Goal: Task Accomplishment & Management: Complete application form

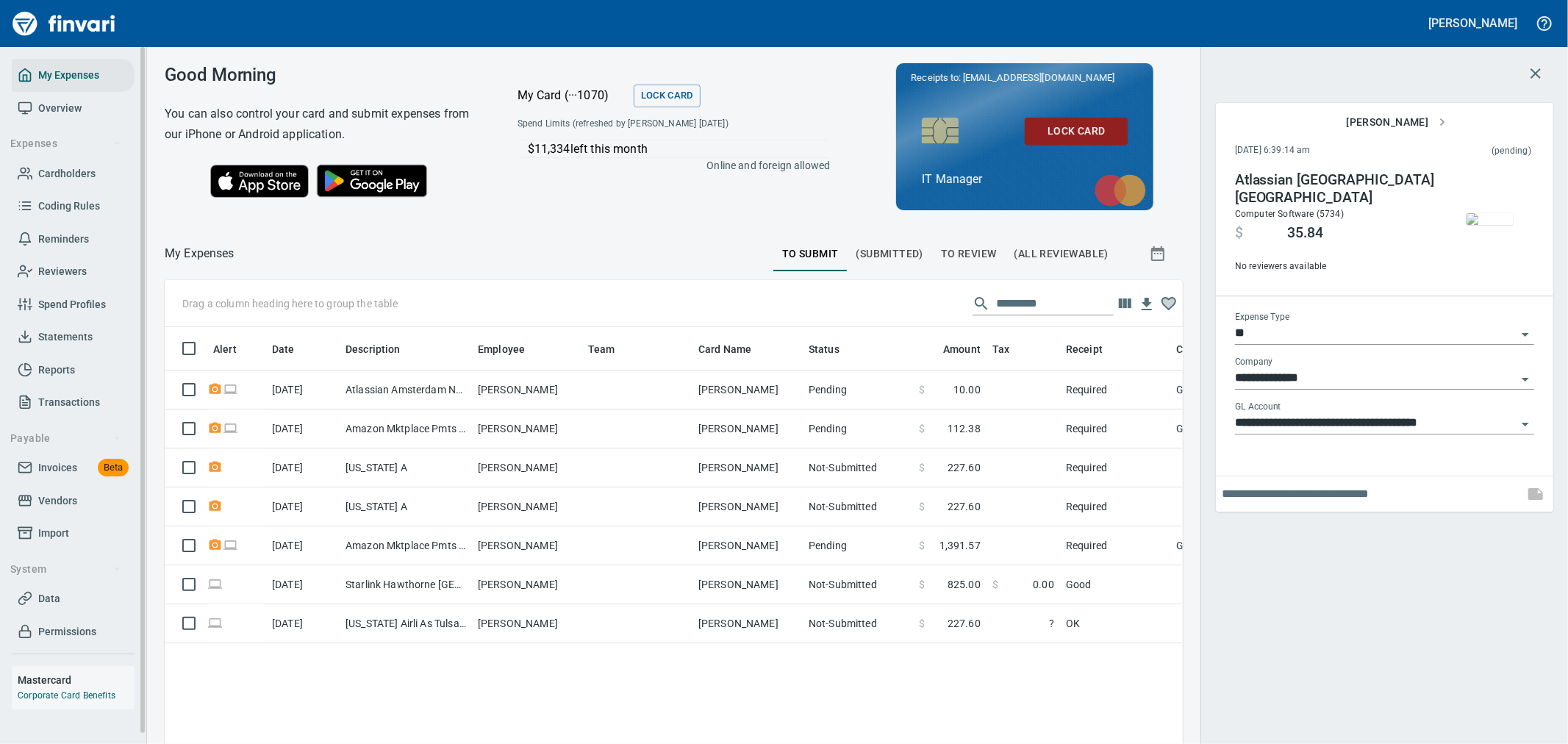
scroll to position [557, 994]
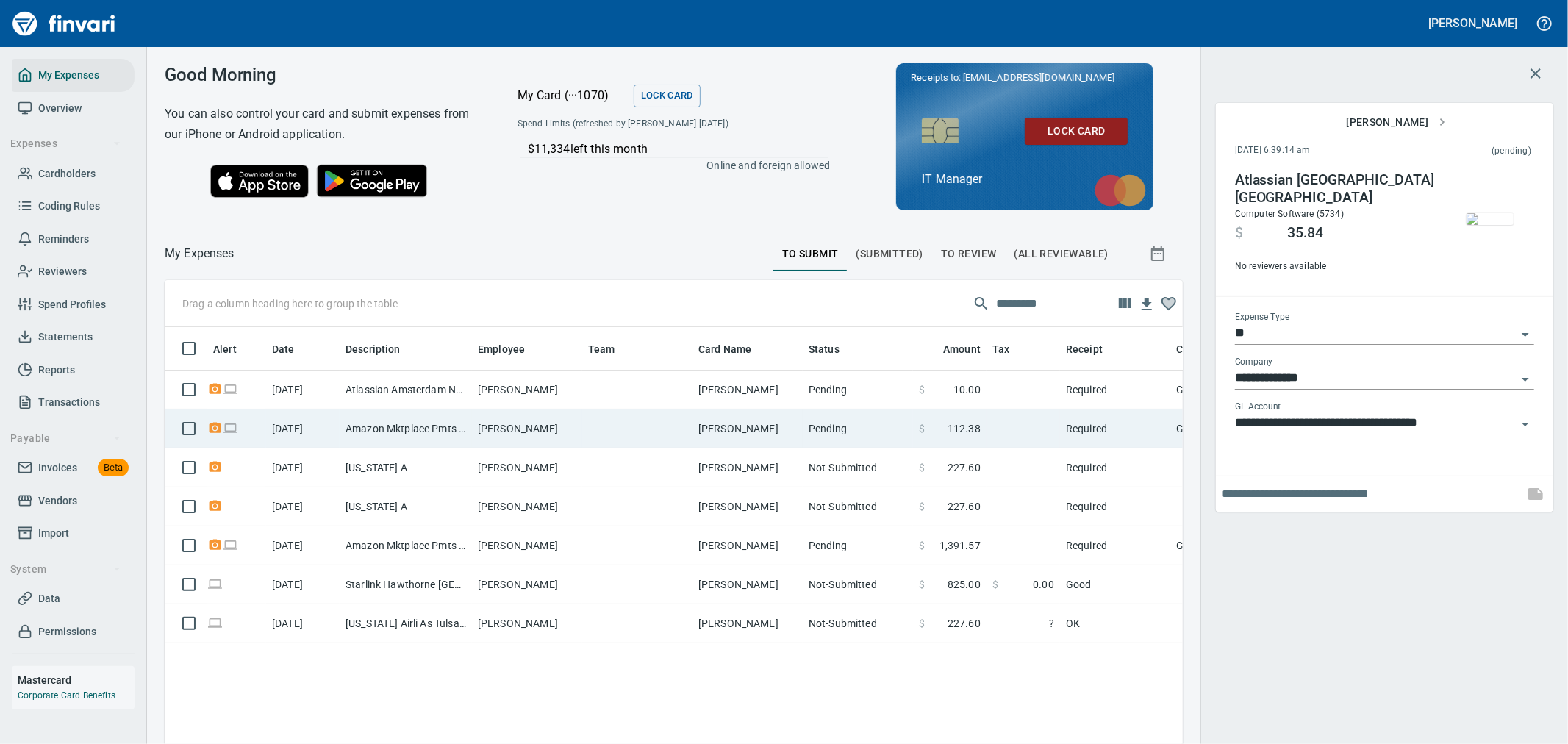
click at [884, 426] on td "Pending" at bounding box center [857, 429] width 110 height 39
type input "**********"
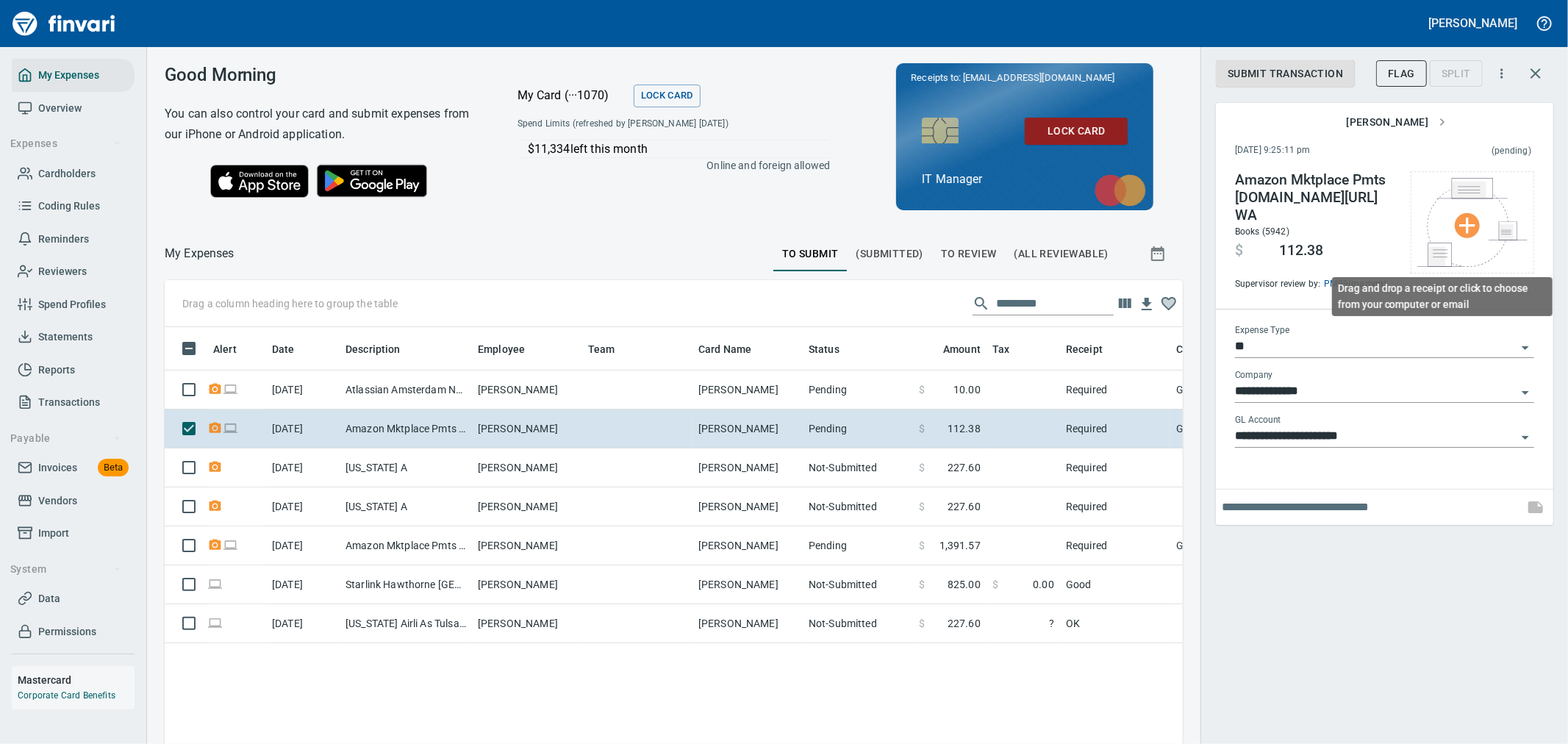
scroll to position [557, 994]
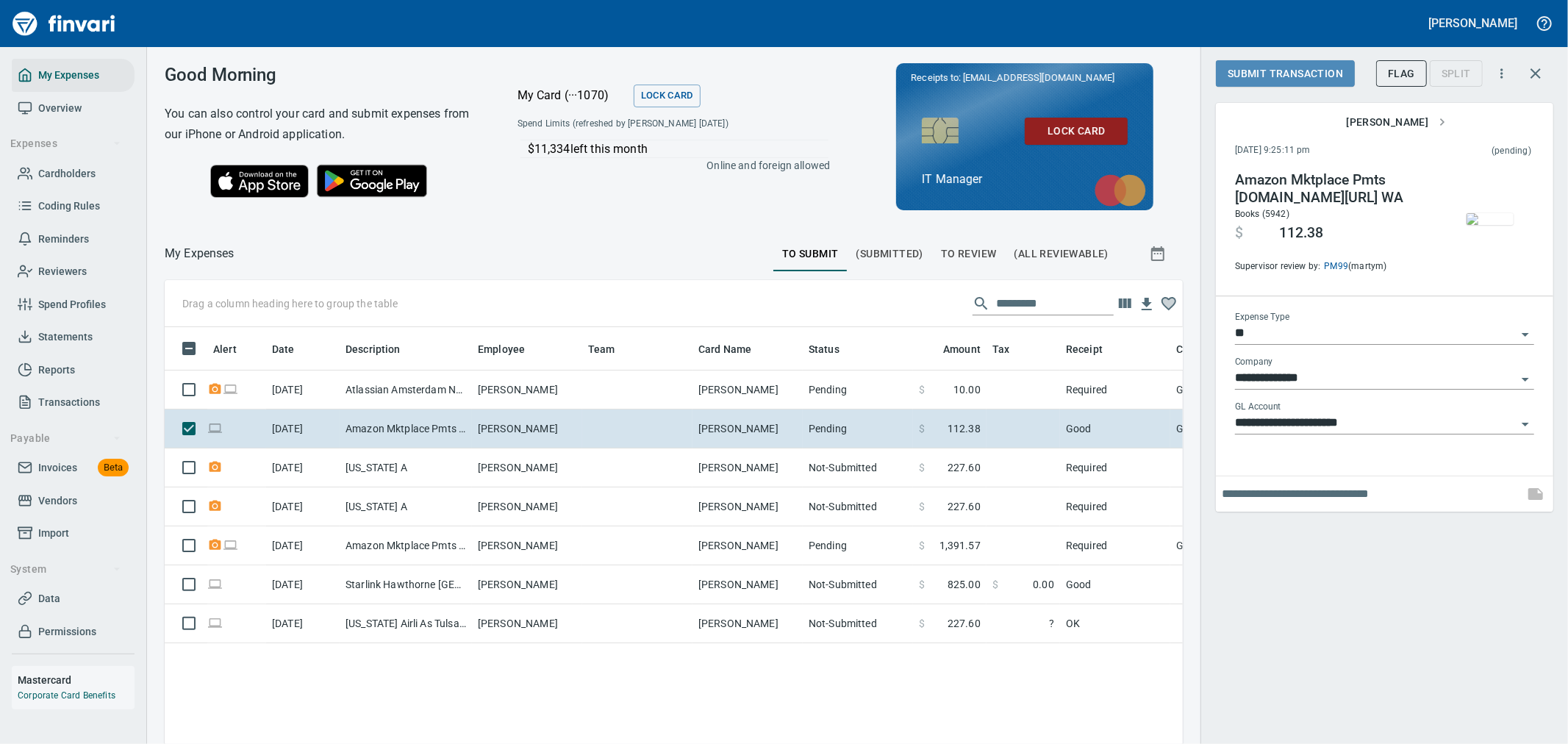
click at [1290, 75] on span "Submit Transaction" at bounding box center [1285, 73] width 115 height 18
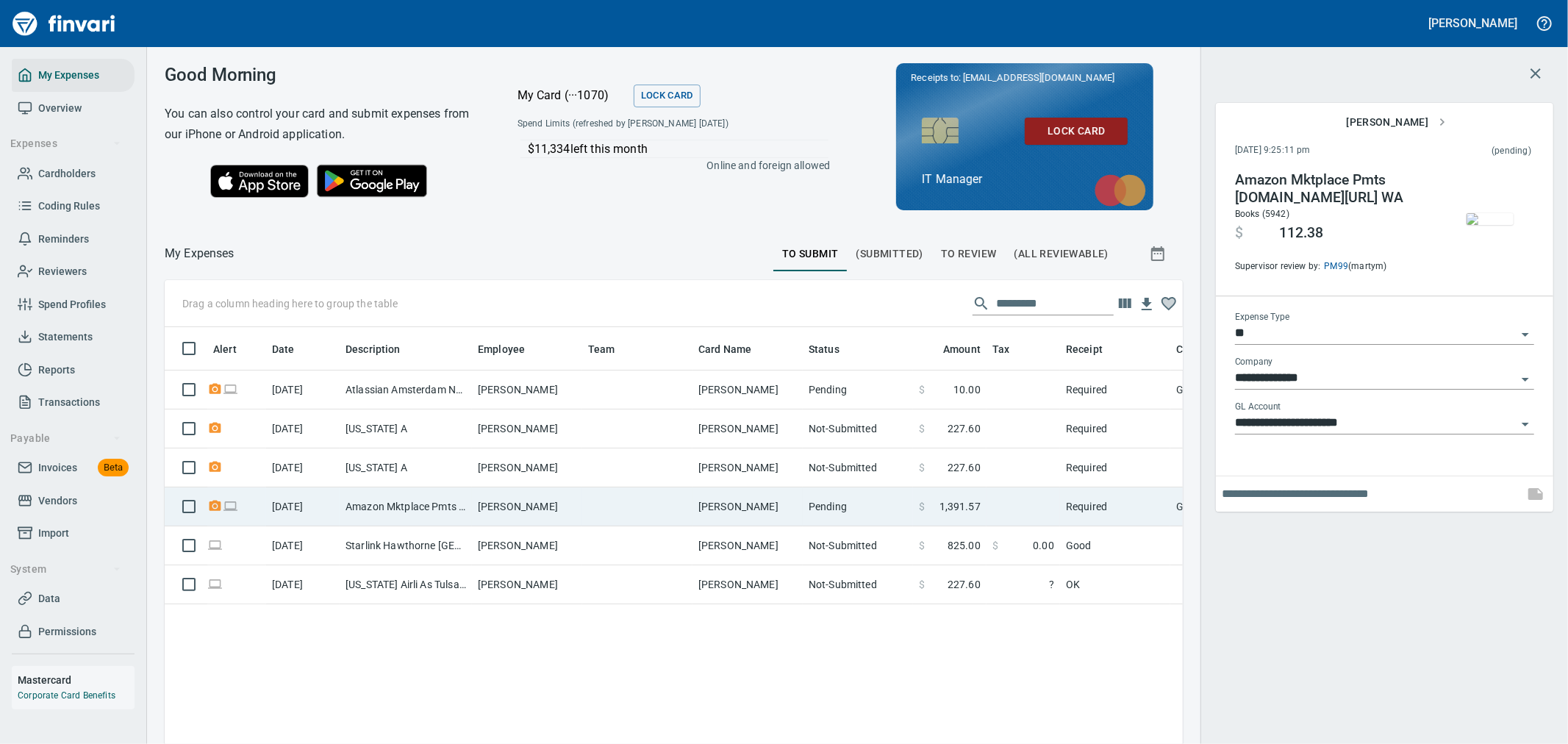
click at [990, 510] on td at bounding box center [1023, 507] width 73 height 39
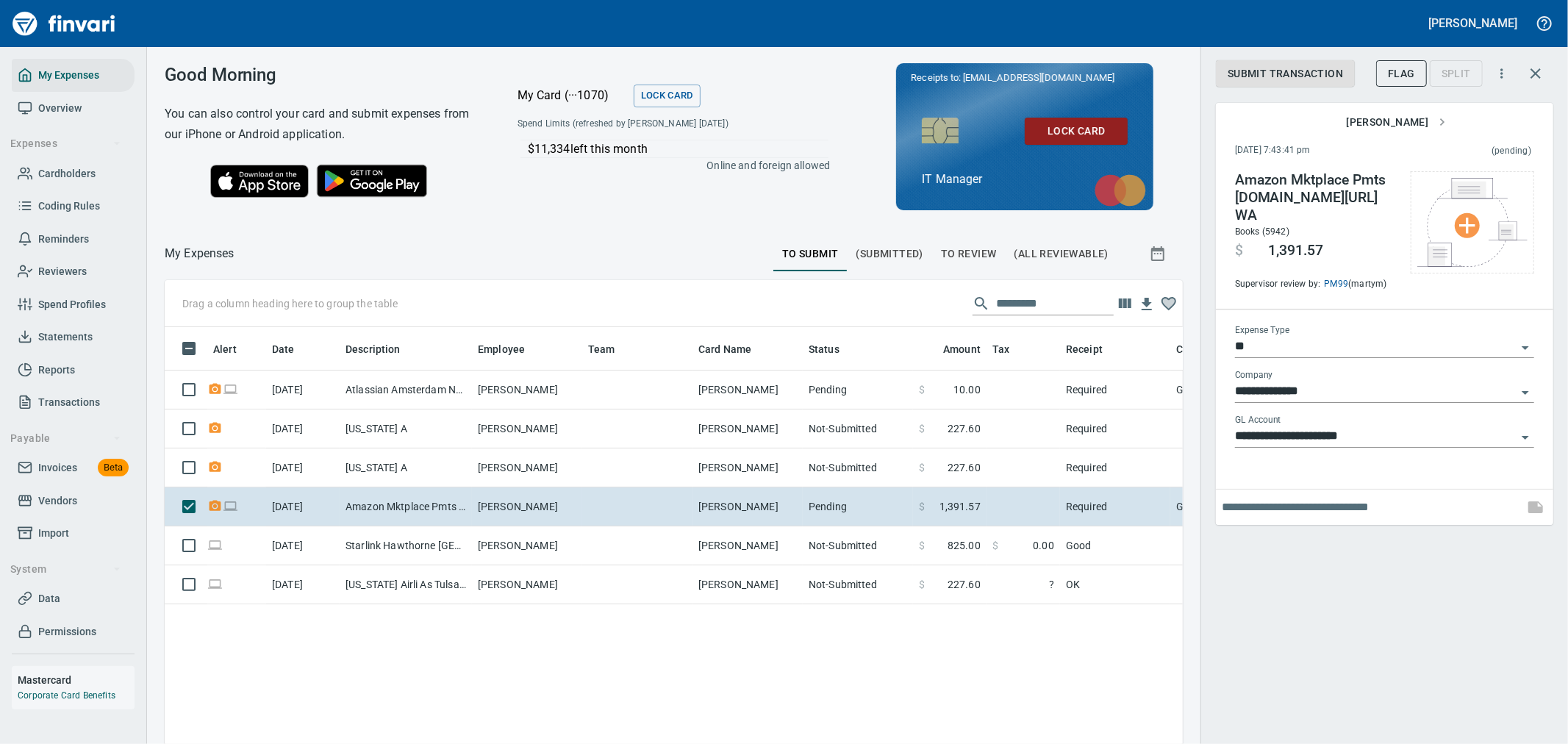
scroll to position [557, 994]
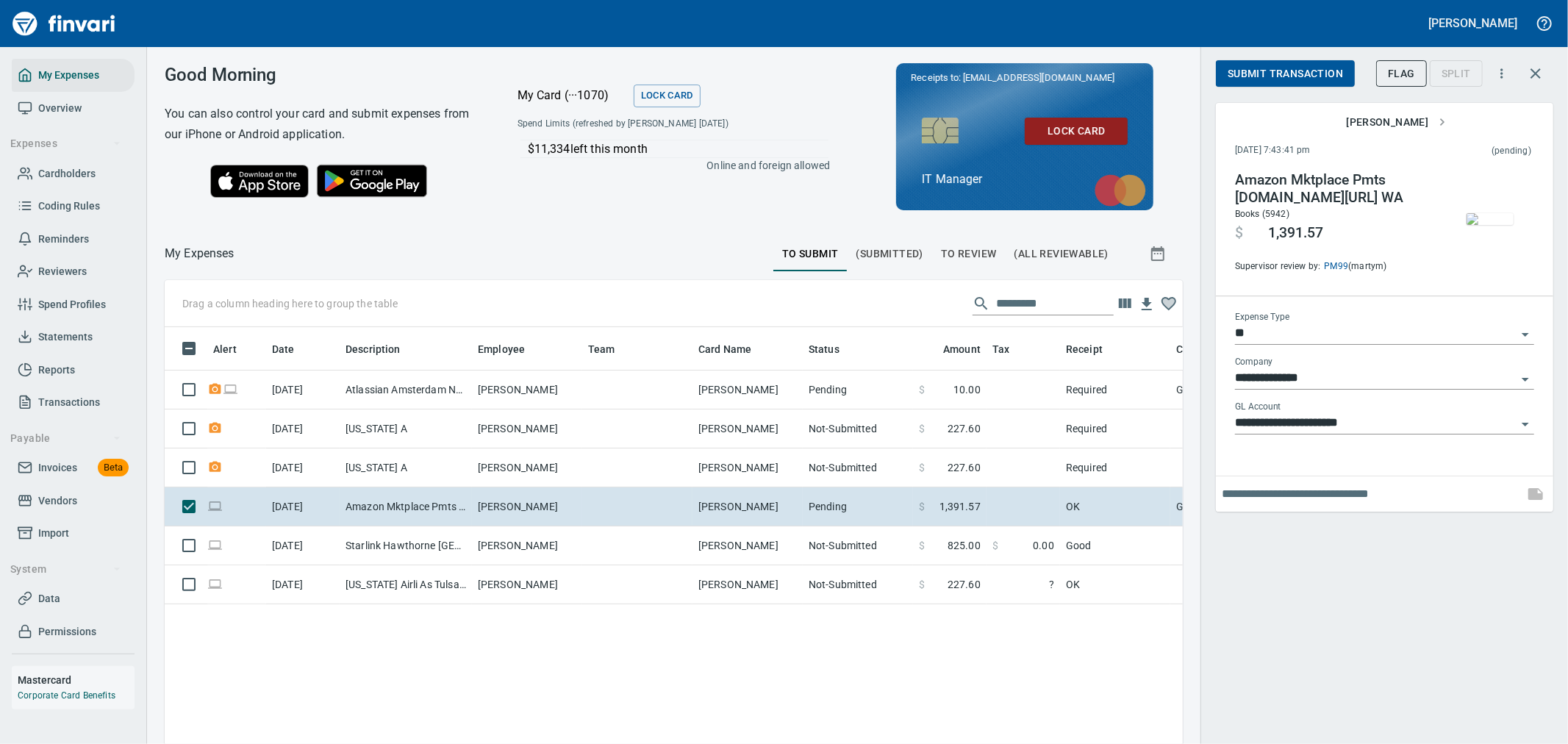
click at [1291, 78] on span "Submit Transaction" at bounding box center [1285, 73] width 115 height 18
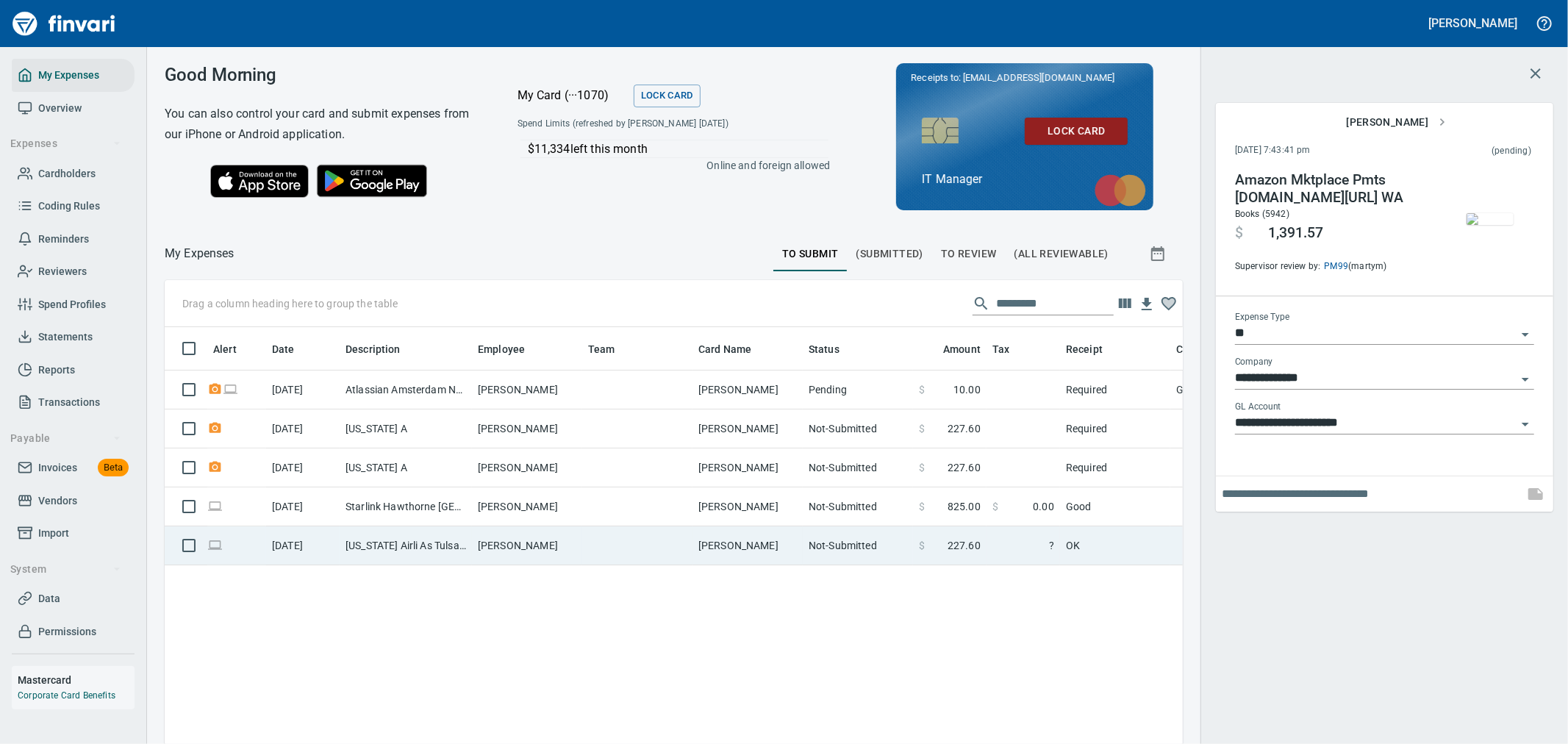
click at [924, 551] on td "$ 227.60" at bounding box center [949, 546] width 73 height 39
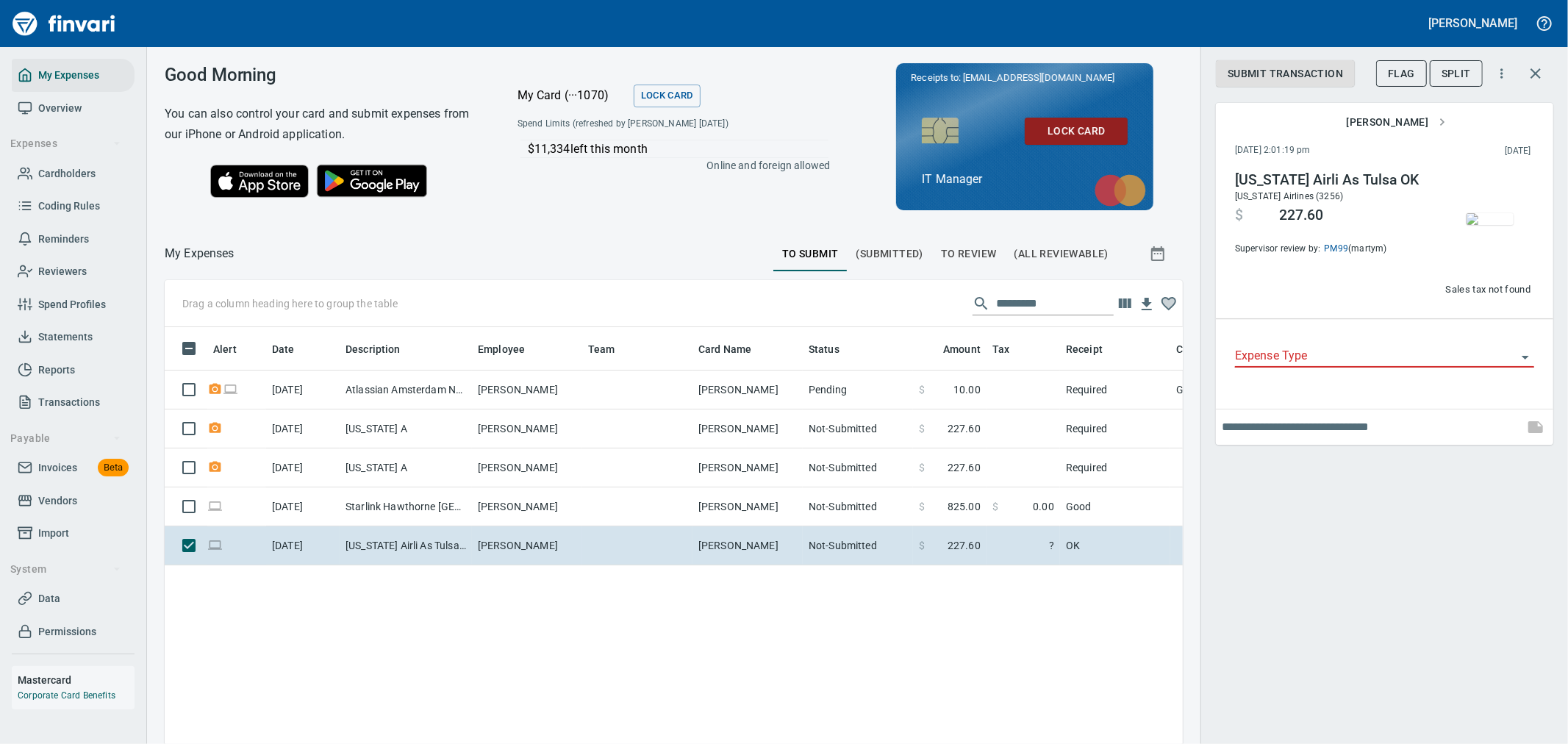
click at [1501, 213] on img "button" at bounding box center [1490, 219] width 47 height 12
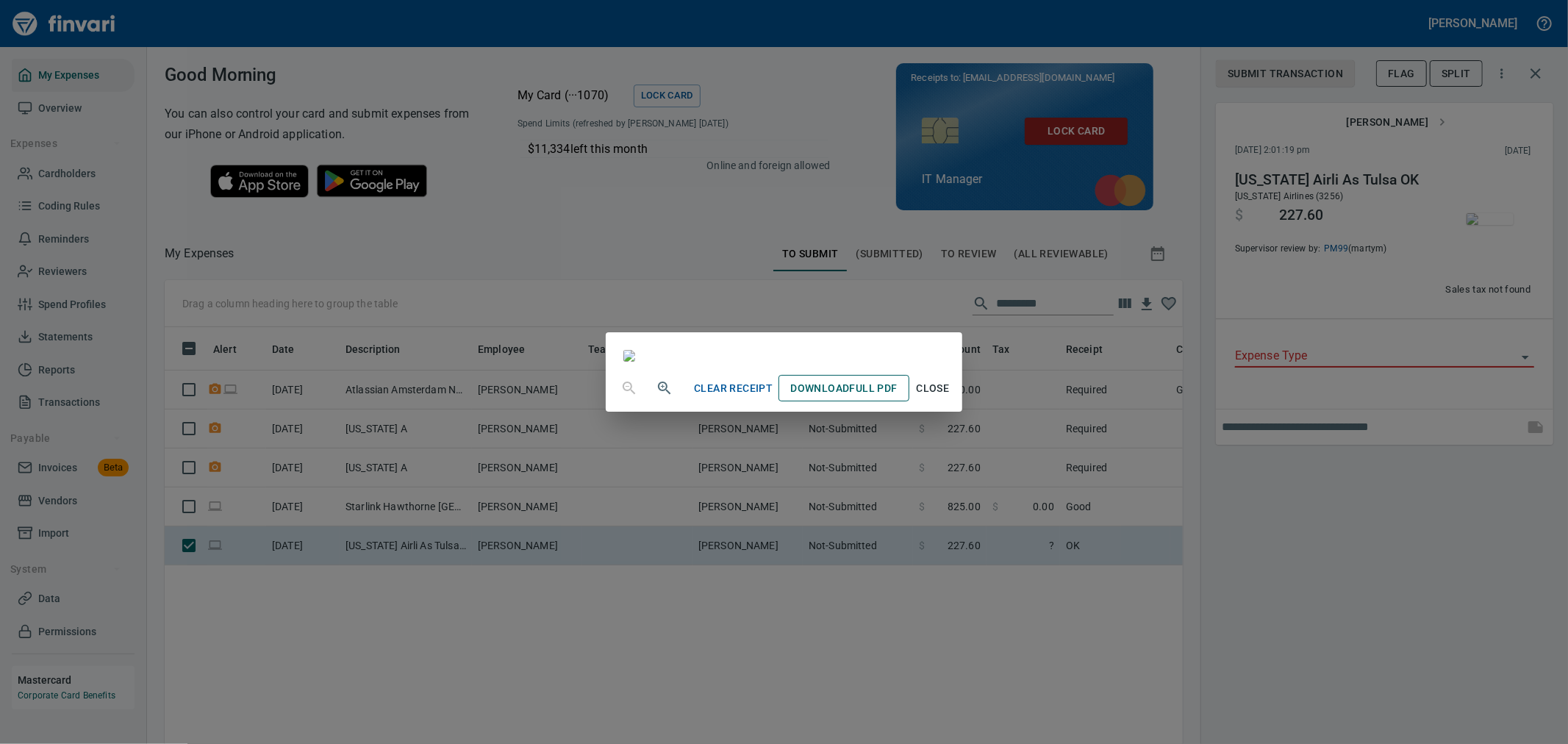
click at [897, 398] on span "Download Full PDF" at bounding box center [843, 388] width 107 height 18
click at [1415, 649] on div "Clear Receipt Download Full PDF Close" at bounding box center [784, 372] width 1568 height 744
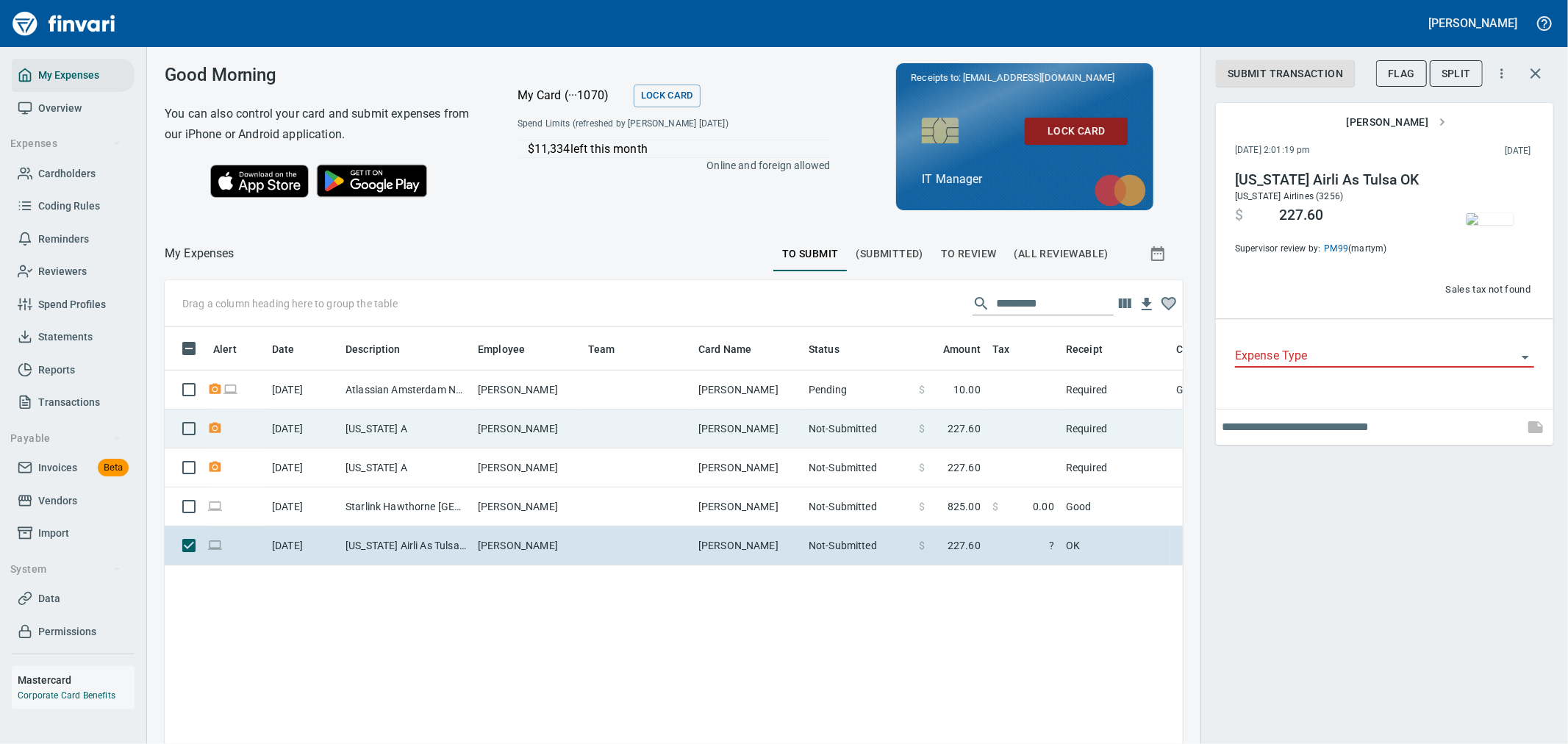
click at [575, 435] on td "[PERSON_NAME]" at bounding box center [527, 429] width 110 height 39
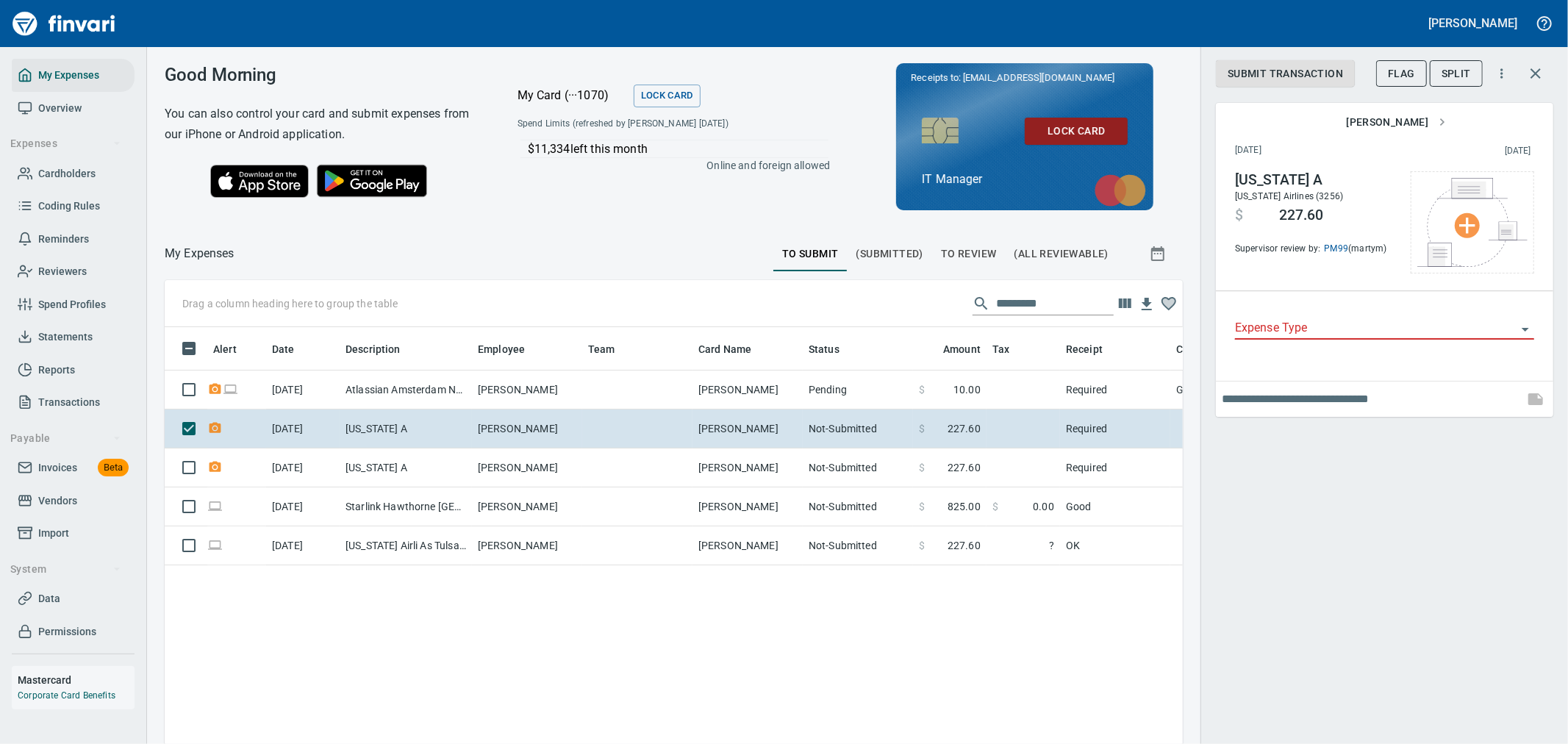
scroll to position [557, 994]
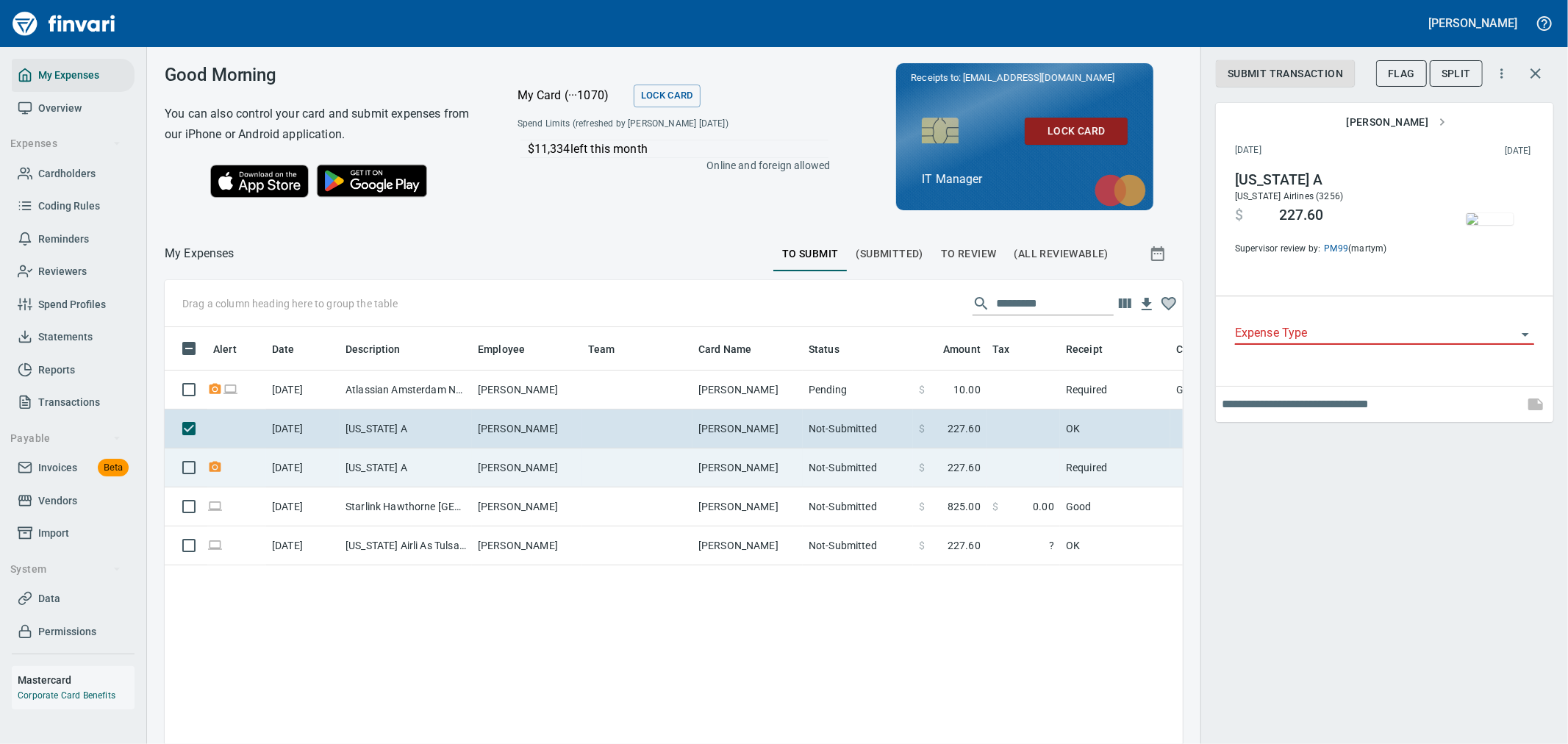
click at [962, 452] on td "$ 227.60" at bounding box center [949, 467] width 73 height 39
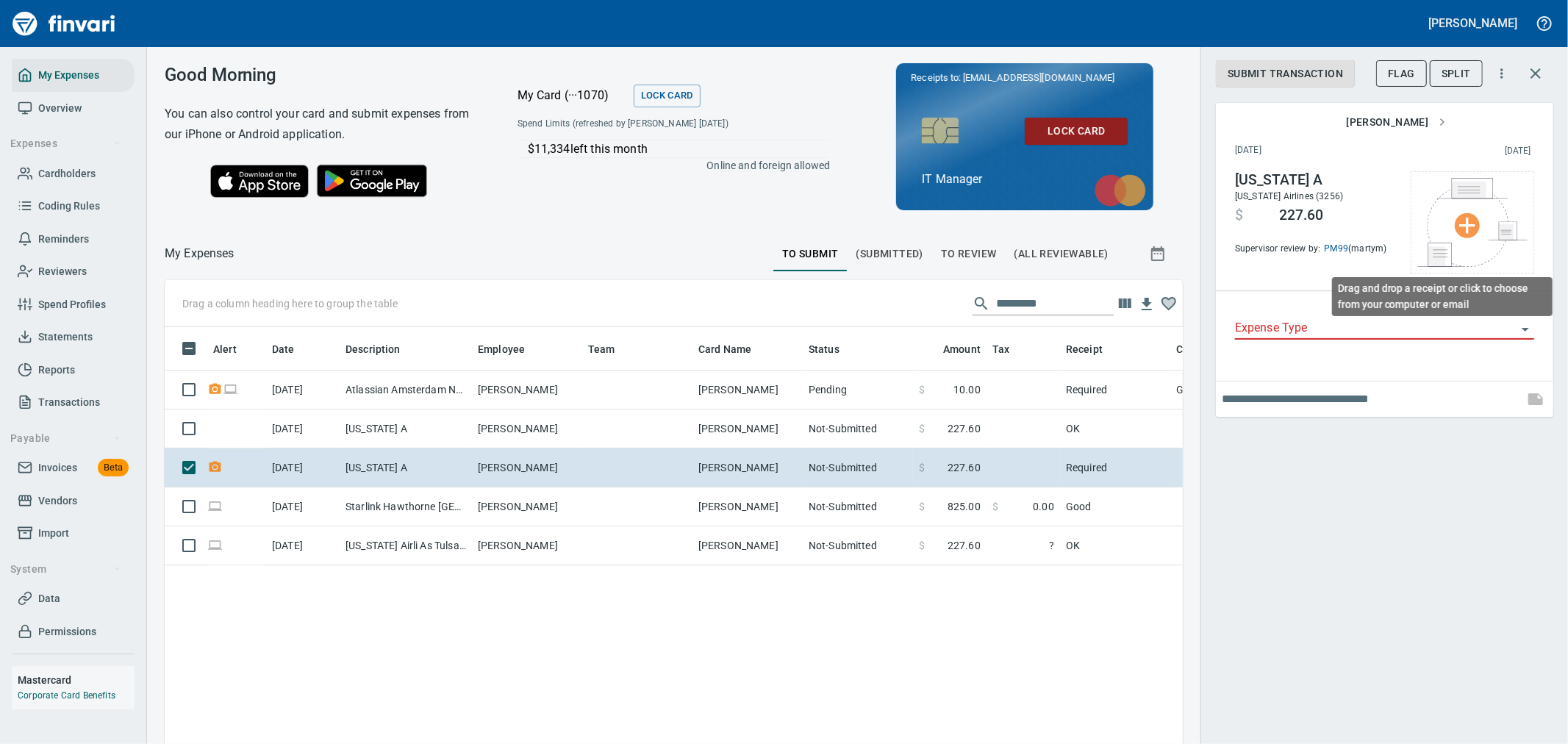
scroll to position [557, 994]
drag, startPoint x: 1457, startPoint y: 464, endPoint x: 1507, endPoint y: 101, distance: 366.4
click at [1456, 467] on div "Submit Transaction Flag Split [PERSON_NAME] [DATE] [DATE] [US_STATE] A [US_STAT…" at bounding box center [1384, 372] width 368 height 744
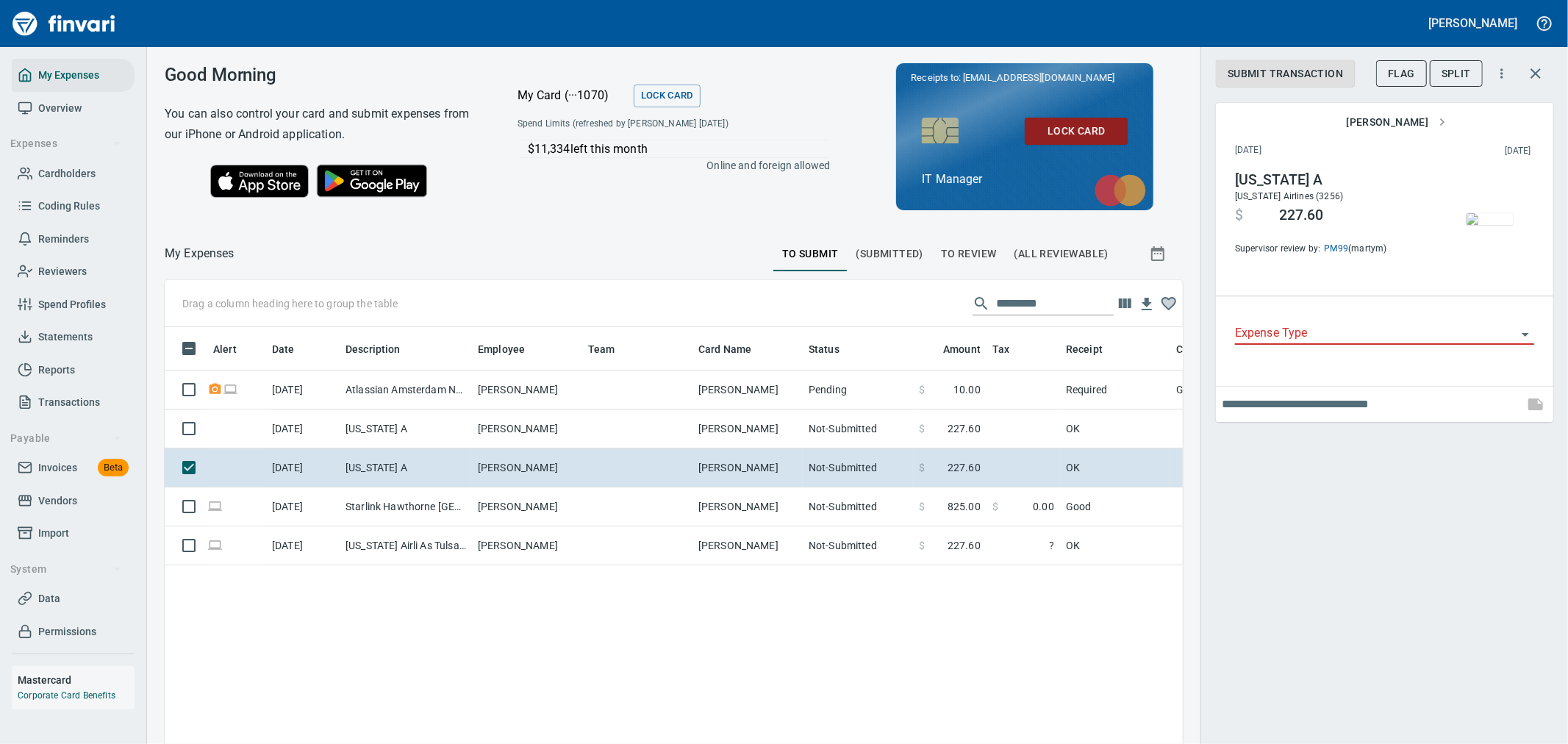
click at [1311, 500] on div "Submit Transaction Flag Split [PERSON_NAME] [DATE] [DATE] [US_STATE] A [US_STAT…" at bounding box center [1384, 372] width 368 height 744
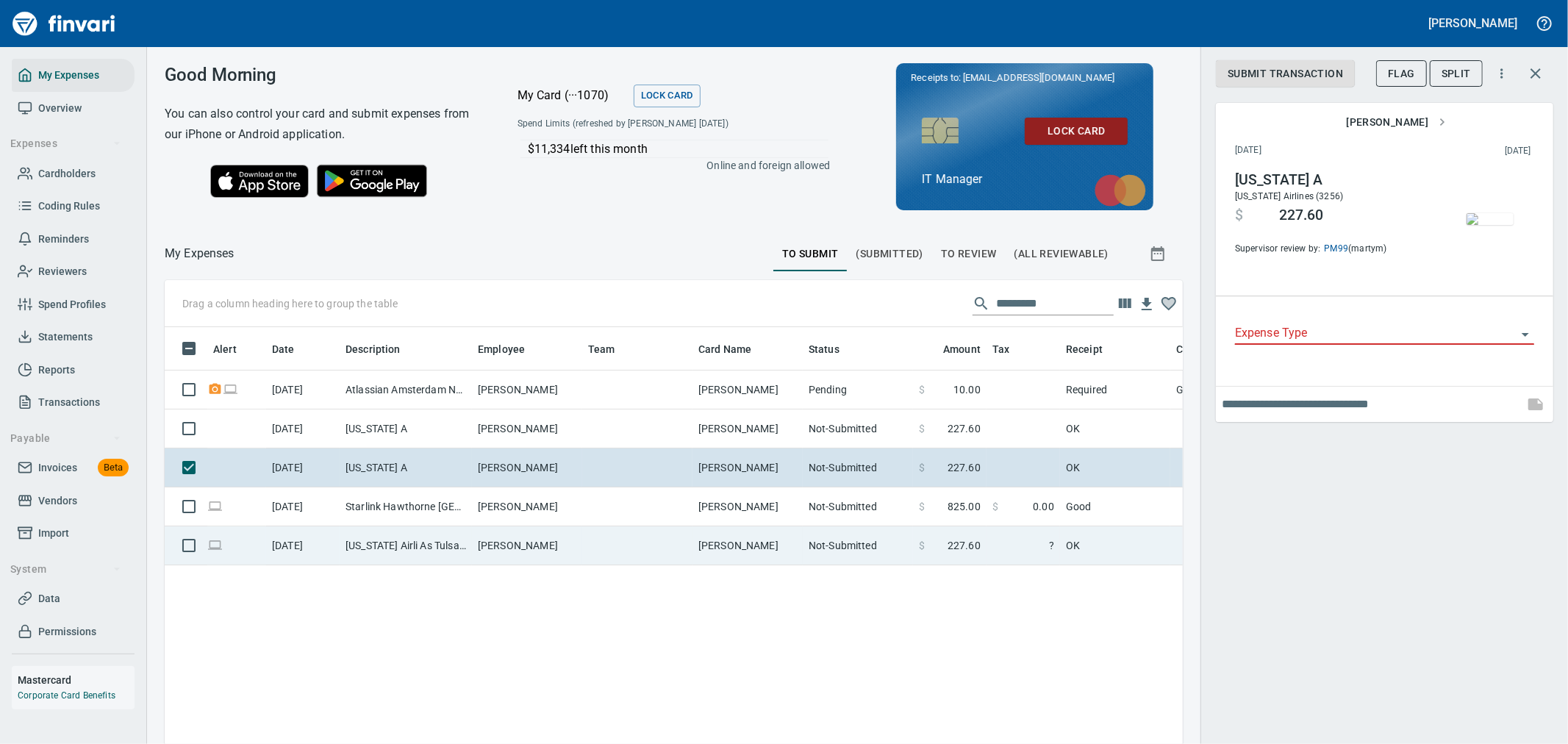
click at [667, 544] on td at bounding box center [637, 546] width 110 height 39
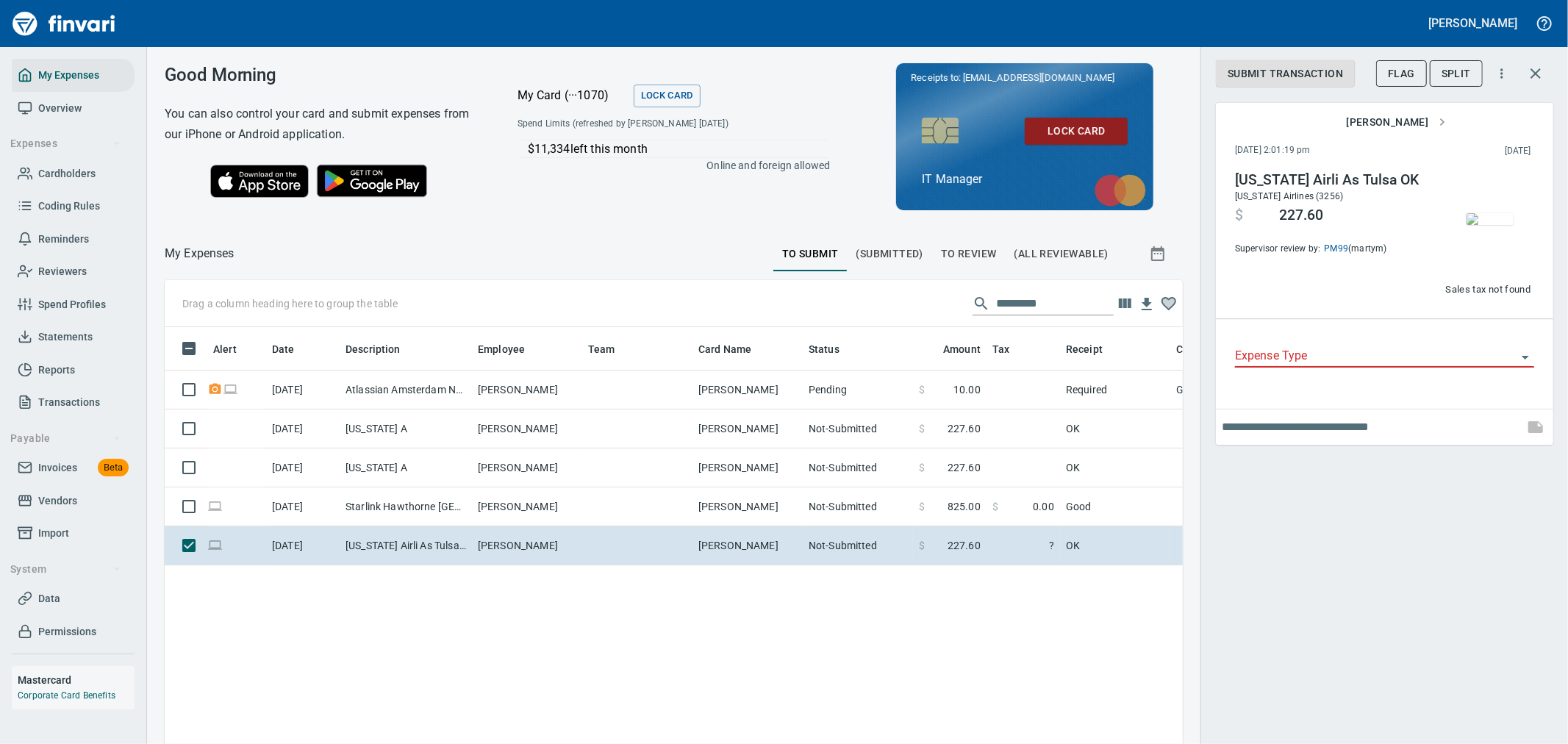
click at [496, 629] on div "Alert Date Description Employee Team Card Name Status Amount Tax Receipt Coding…" at bounding box center [674, 612] width 1018 height 570
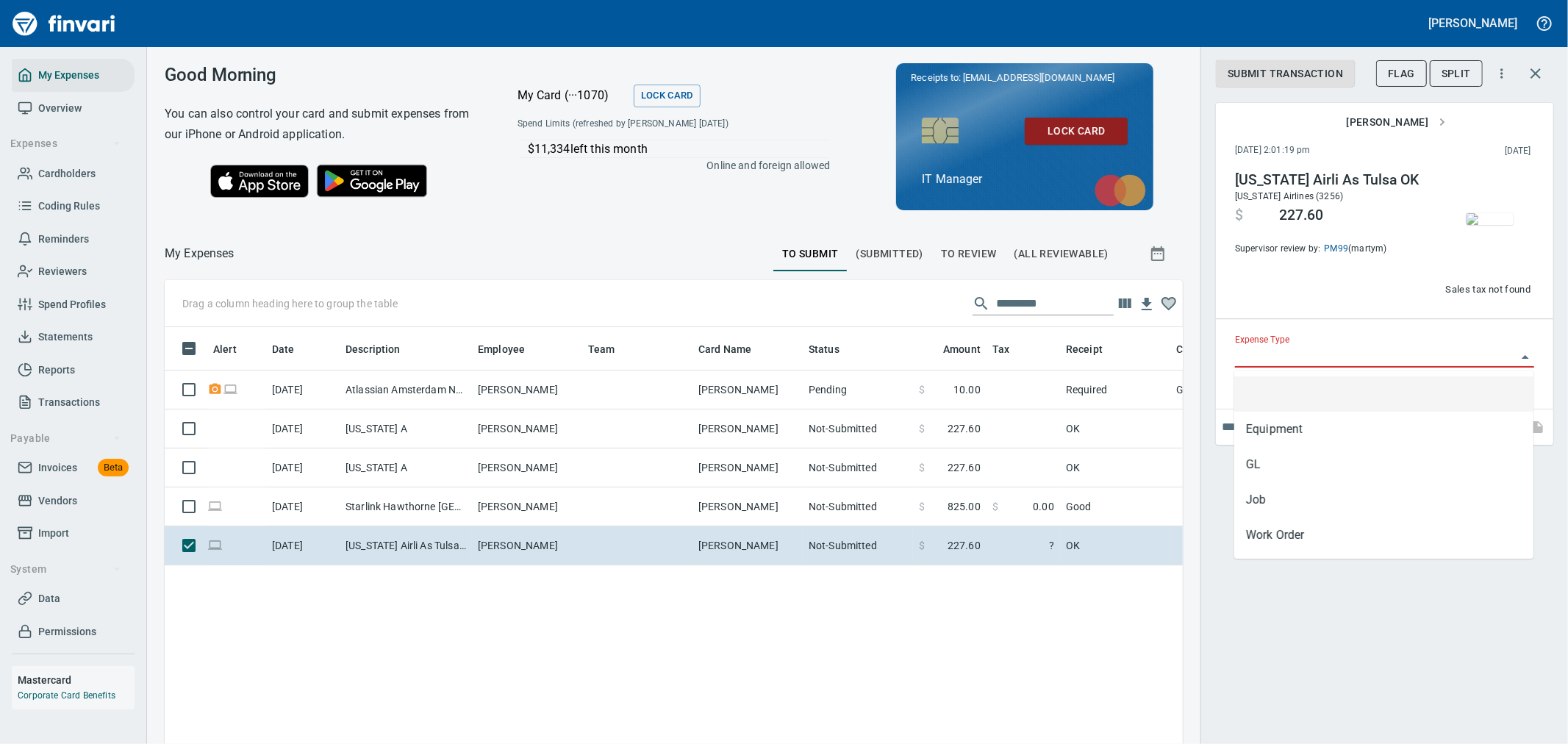
scroll to position [557, 994]
click at [1364, 355] on input "Expense Type" at bounding box center [1376, 356] width 282 height 21
click at [1283, 464] on li "GL" at bounding box center [1384, 464] width 300 height 35
type input "**"
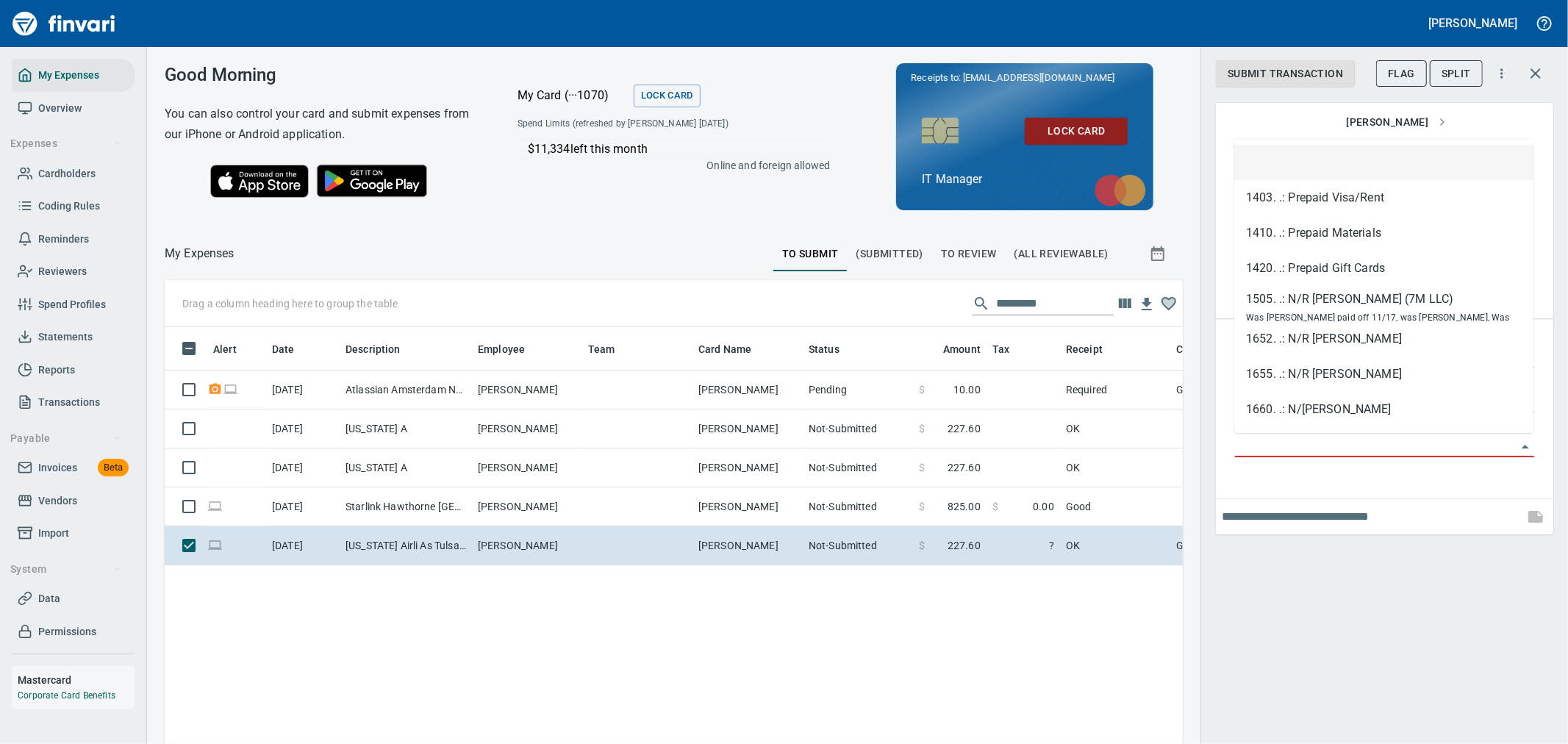
click at [1317, 454] on input "GL Account" at bounding box center [1376, 446] width 282 height 21
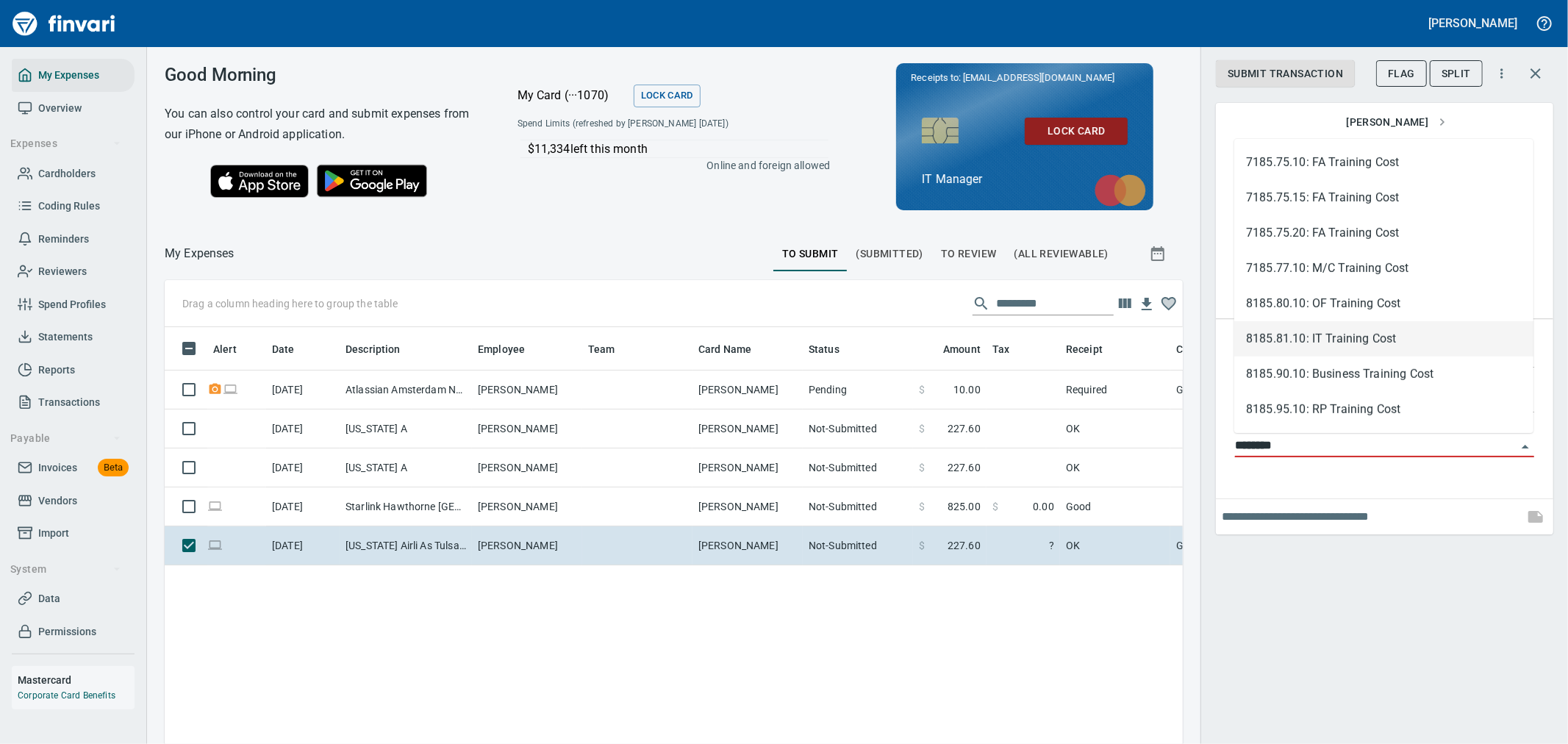
click at [1380, 337] on li "8185.81.10: IT Training Cost" at bounding box center [1384, 339] width 300 height 35
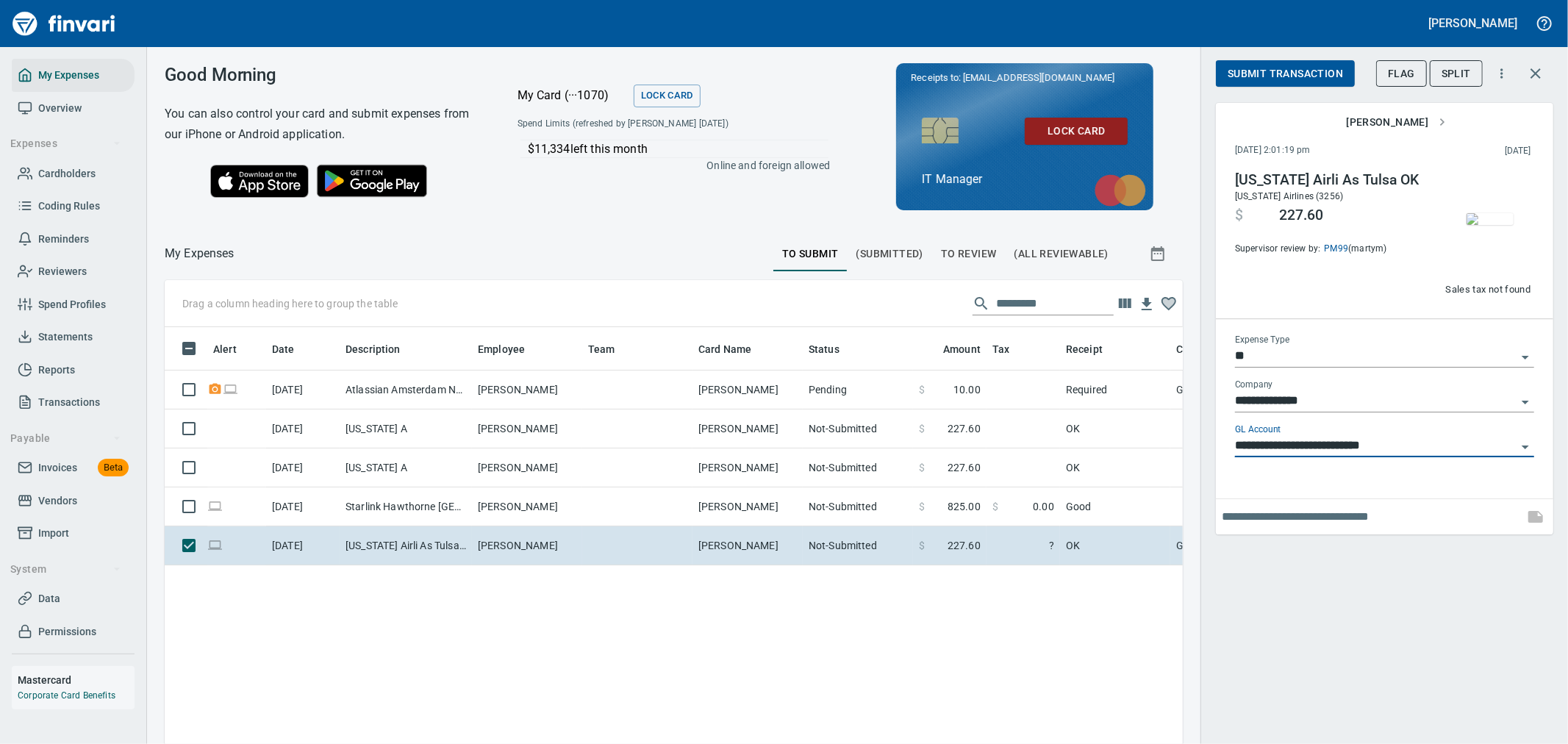
type input "**********"
click at [1356, 519] on input "text" at bounding box center [1370, 517] width 297 height 24
type input "*"
type input "**********"
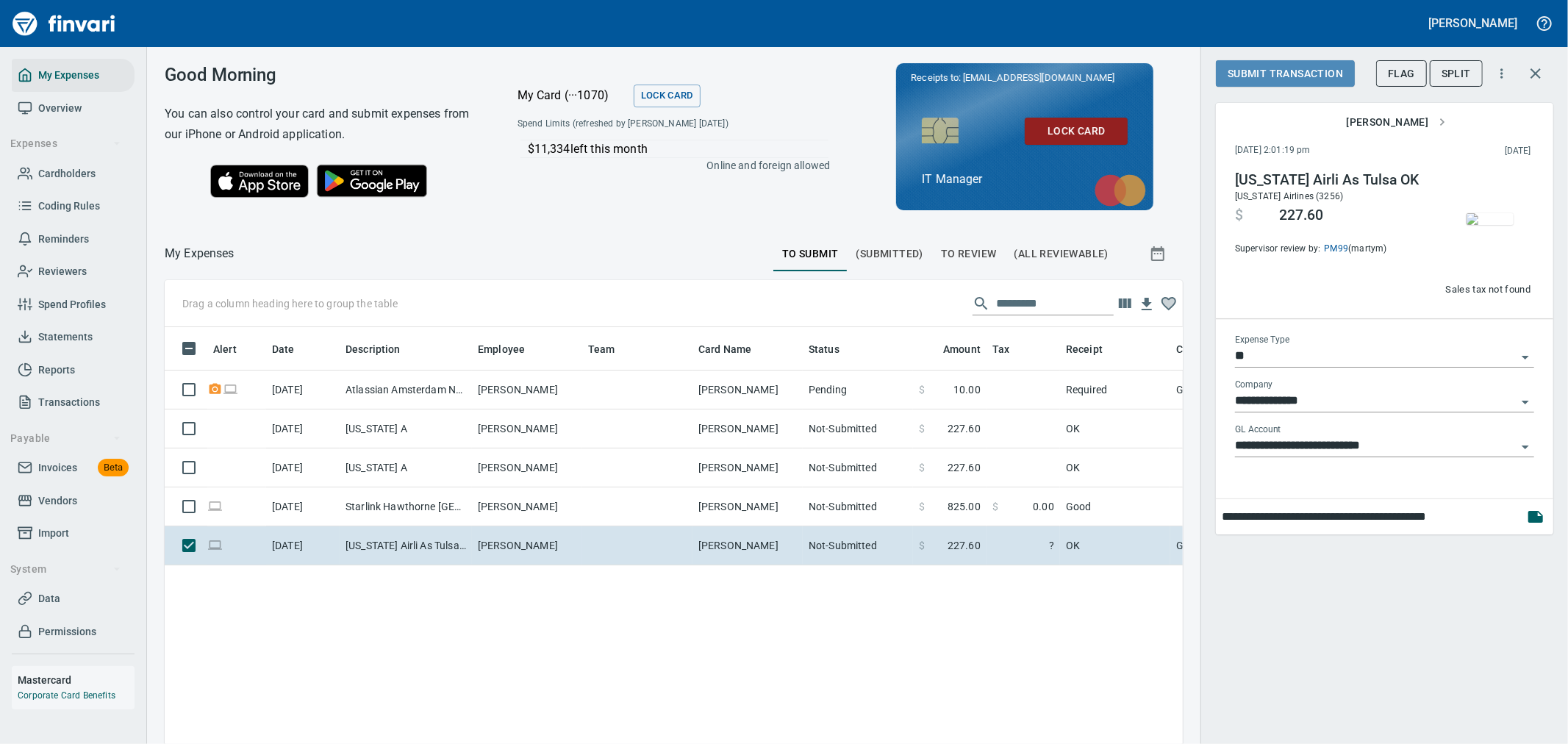
click at [1311, 78] on span "Submit Transaction" at bounding box center [1285, 73] width 115 height 18
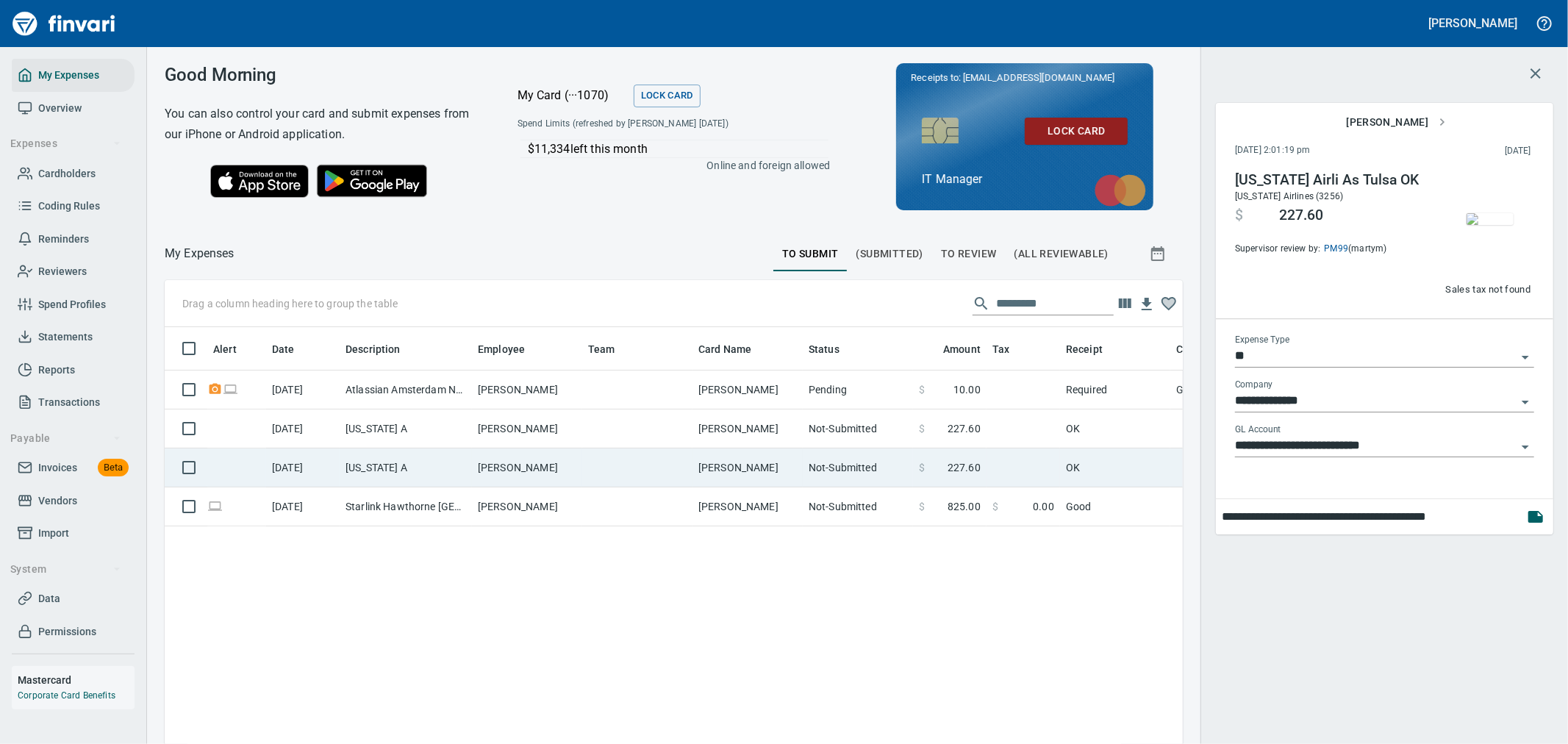
click at [650, 457] on td at bounding box center [637, 467] width 110 height 39
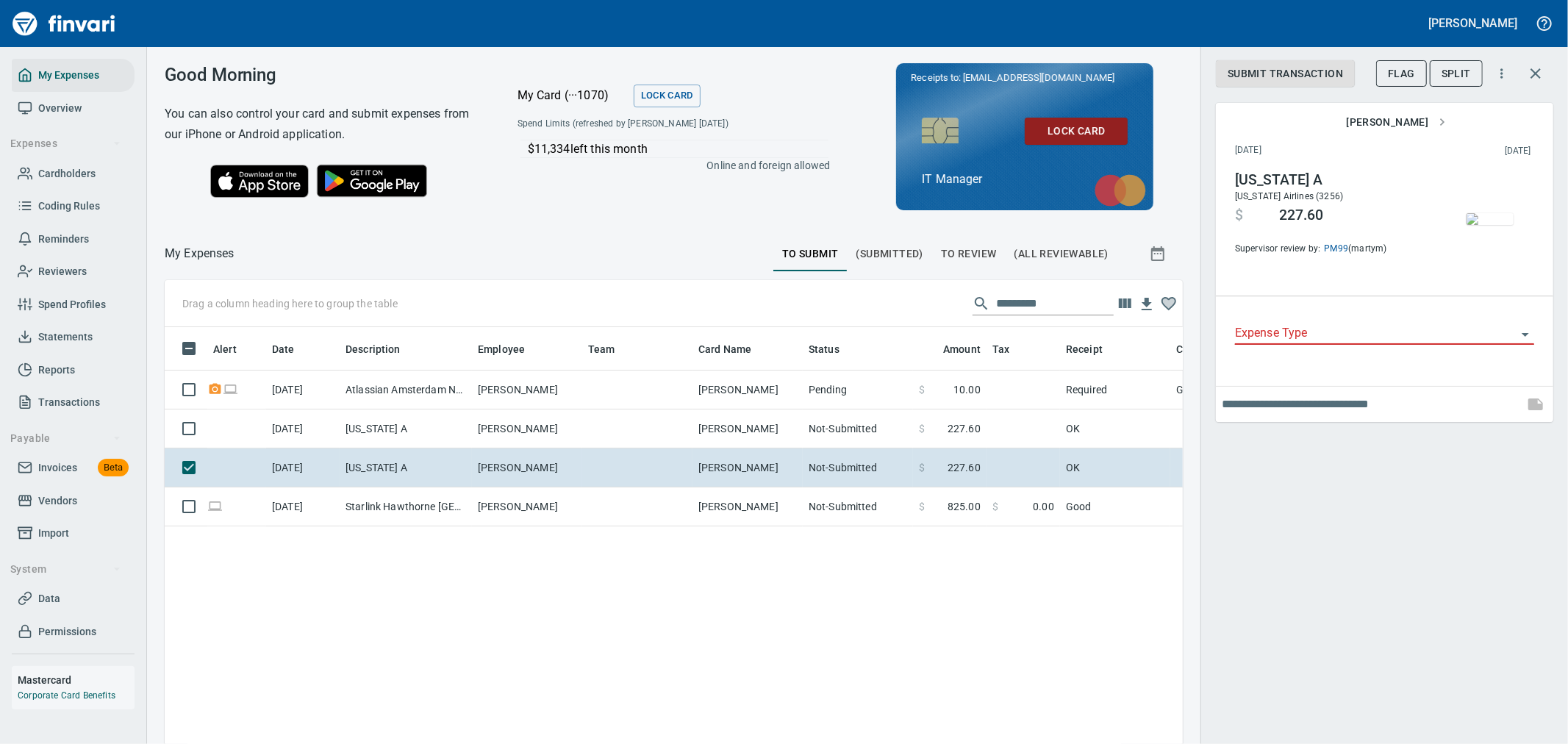
click at [1338, 320] on div "Expense Type" at bounding box center [1385, 328] width 300 height 33
click at [1334, 335] on input "Expense Type" at bounding box center [1376, 334] width 282 height 21
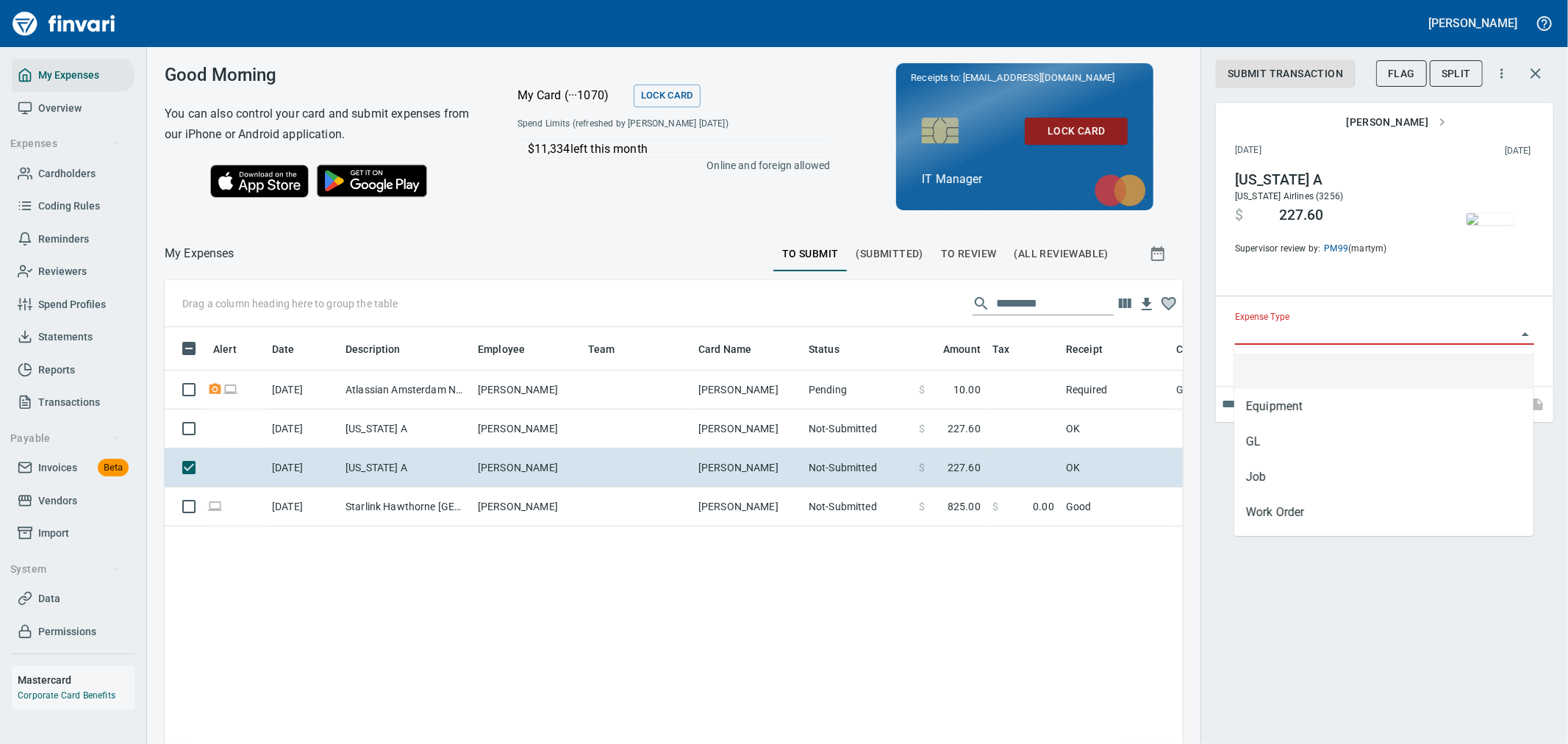
scroll to position [557, 994]
click at [1313, 442] on li "GL" at bounding box center [1384, 442] width 300 height 35
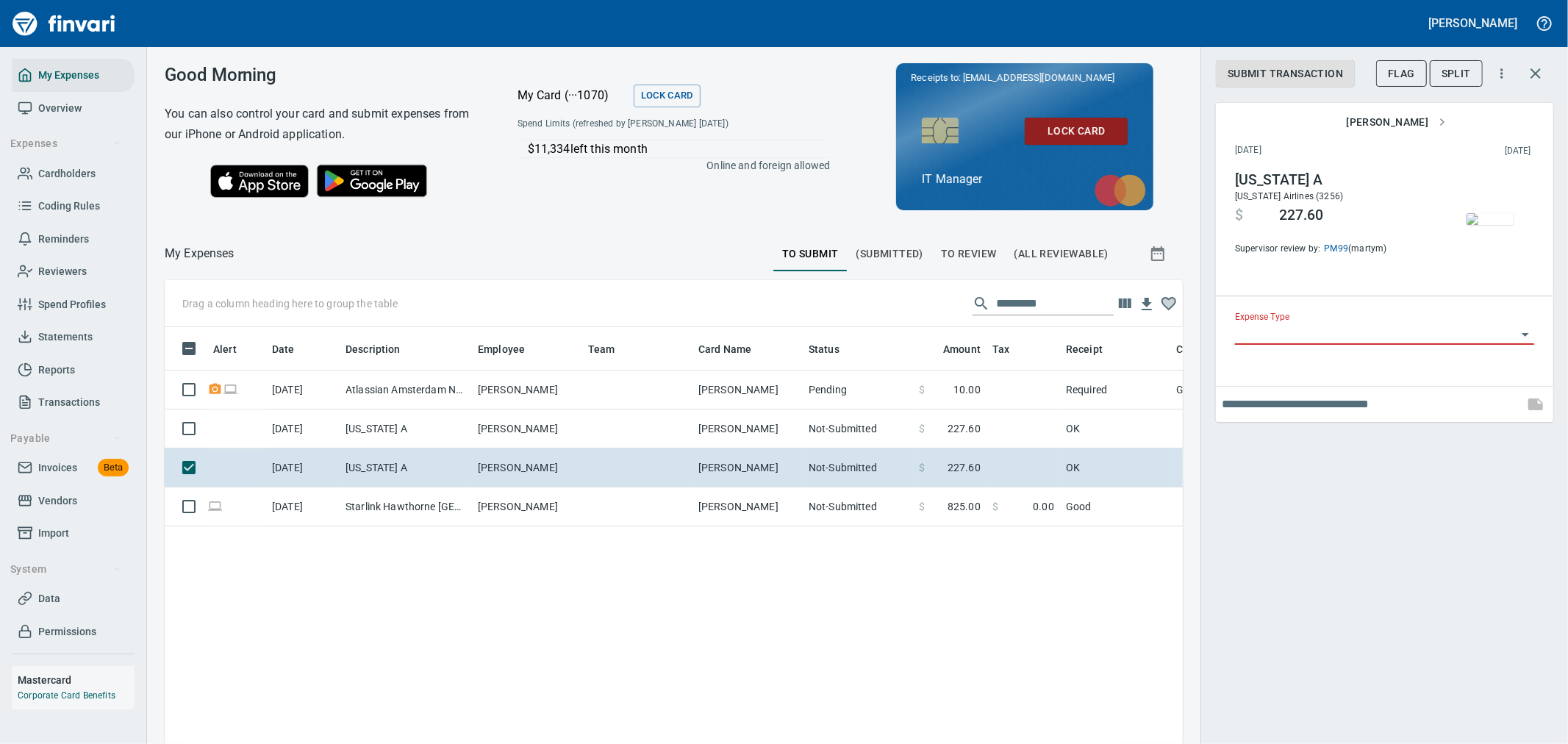
type input "**"
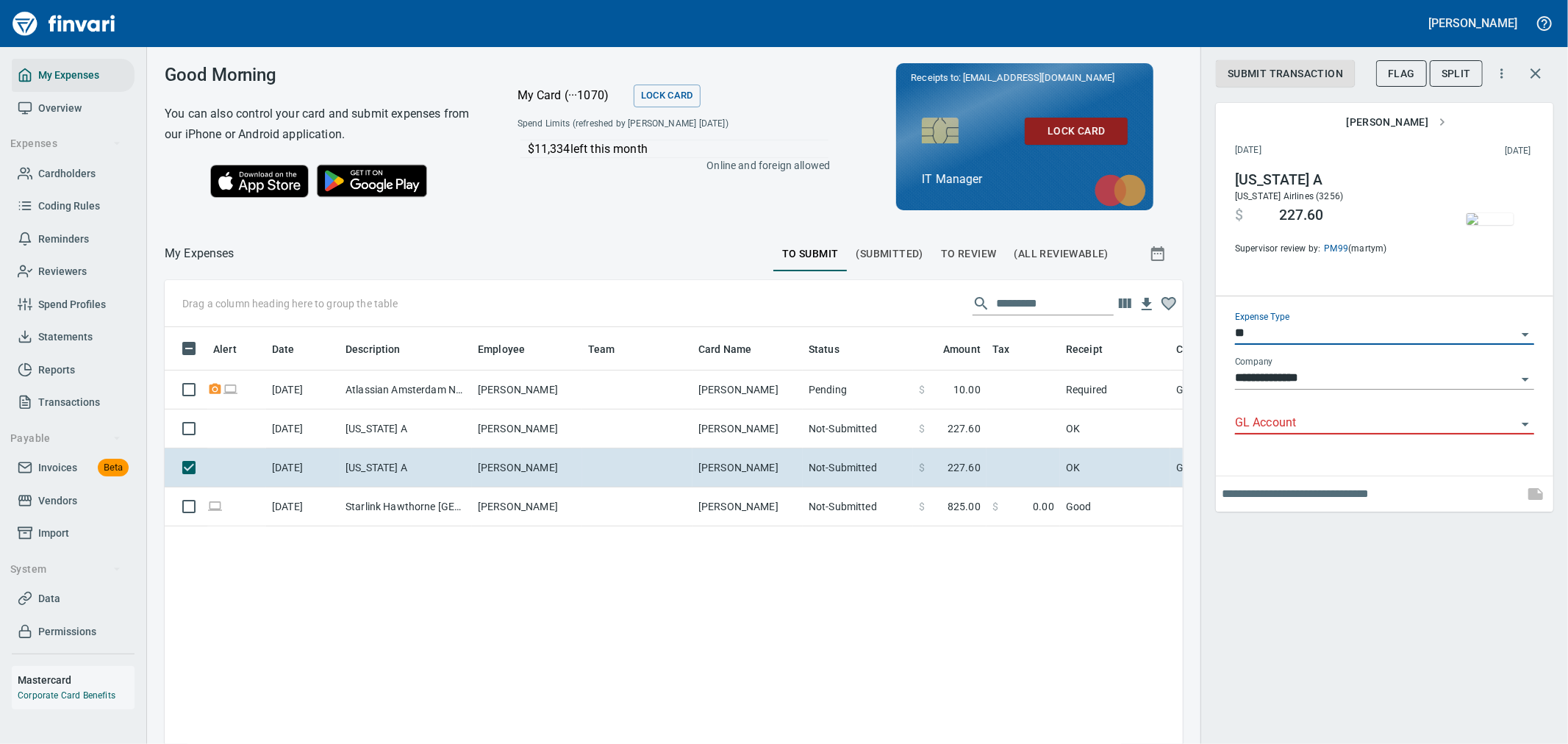
click at [1313, 410] on div "GL Account" at bounding box center [1385, 418] width 300 height 33
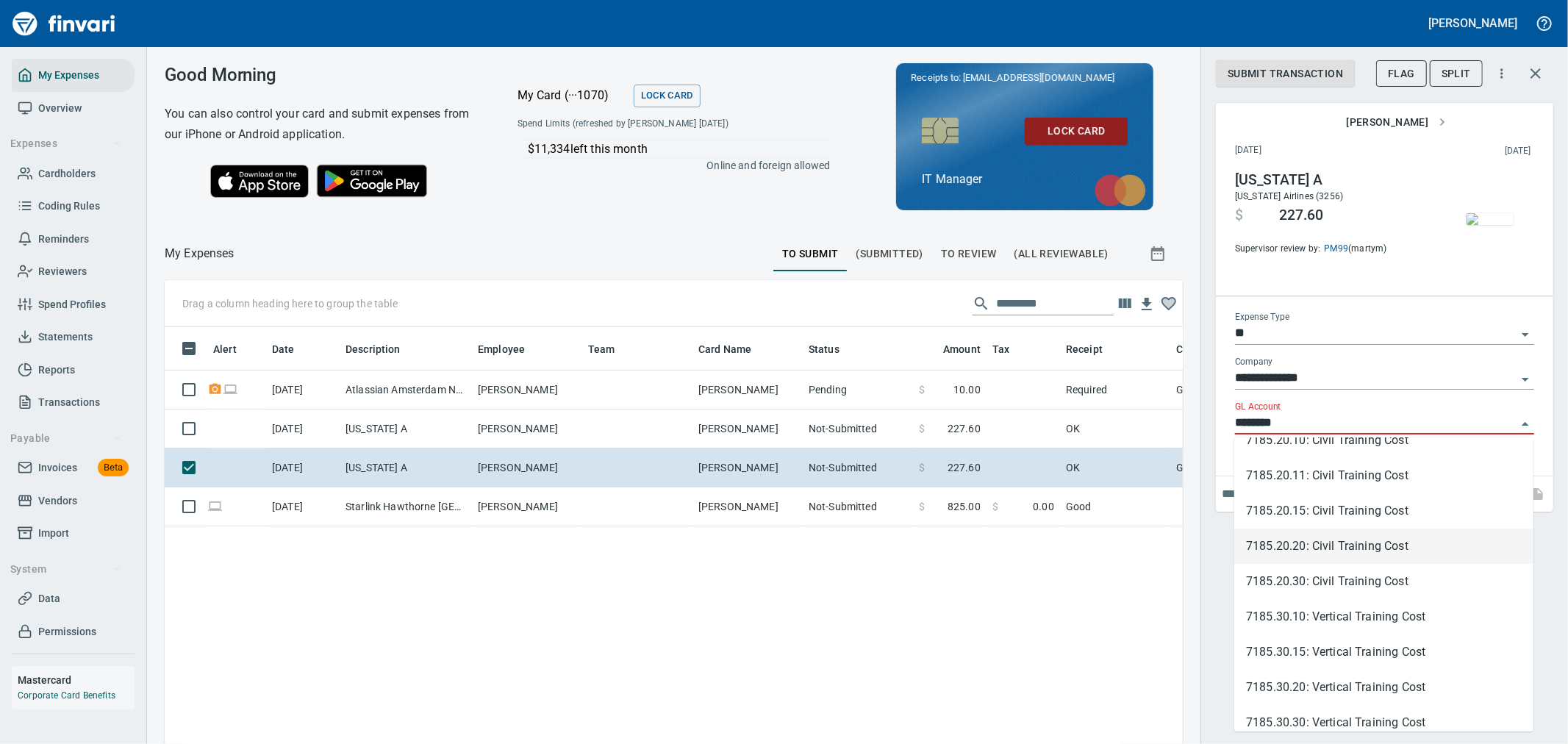
scroll to position [81, 0]
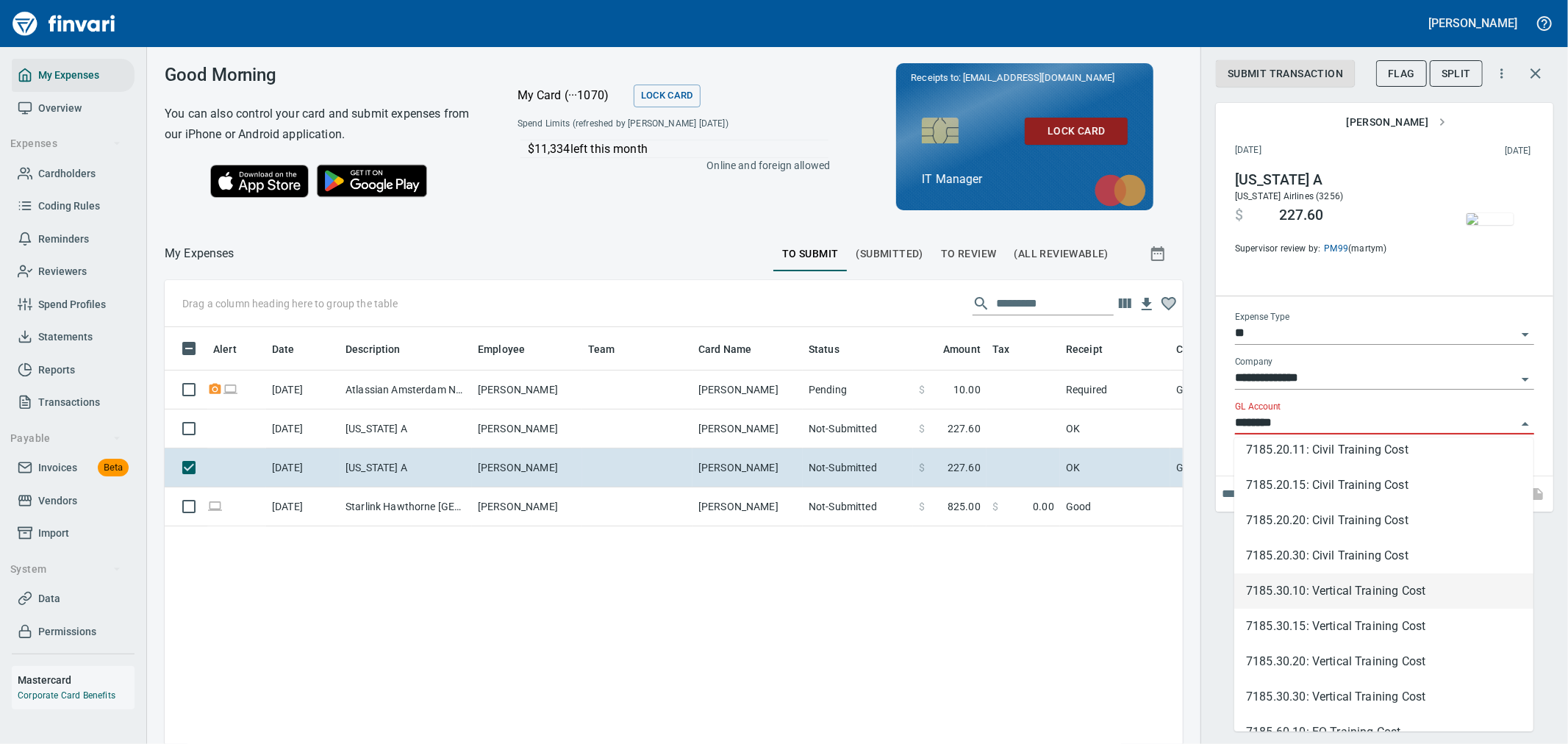
click at [1353, 586] on li "7185.30.10: Vertical Training Cost" at bounding box center [1384, 591] width 300 height 35
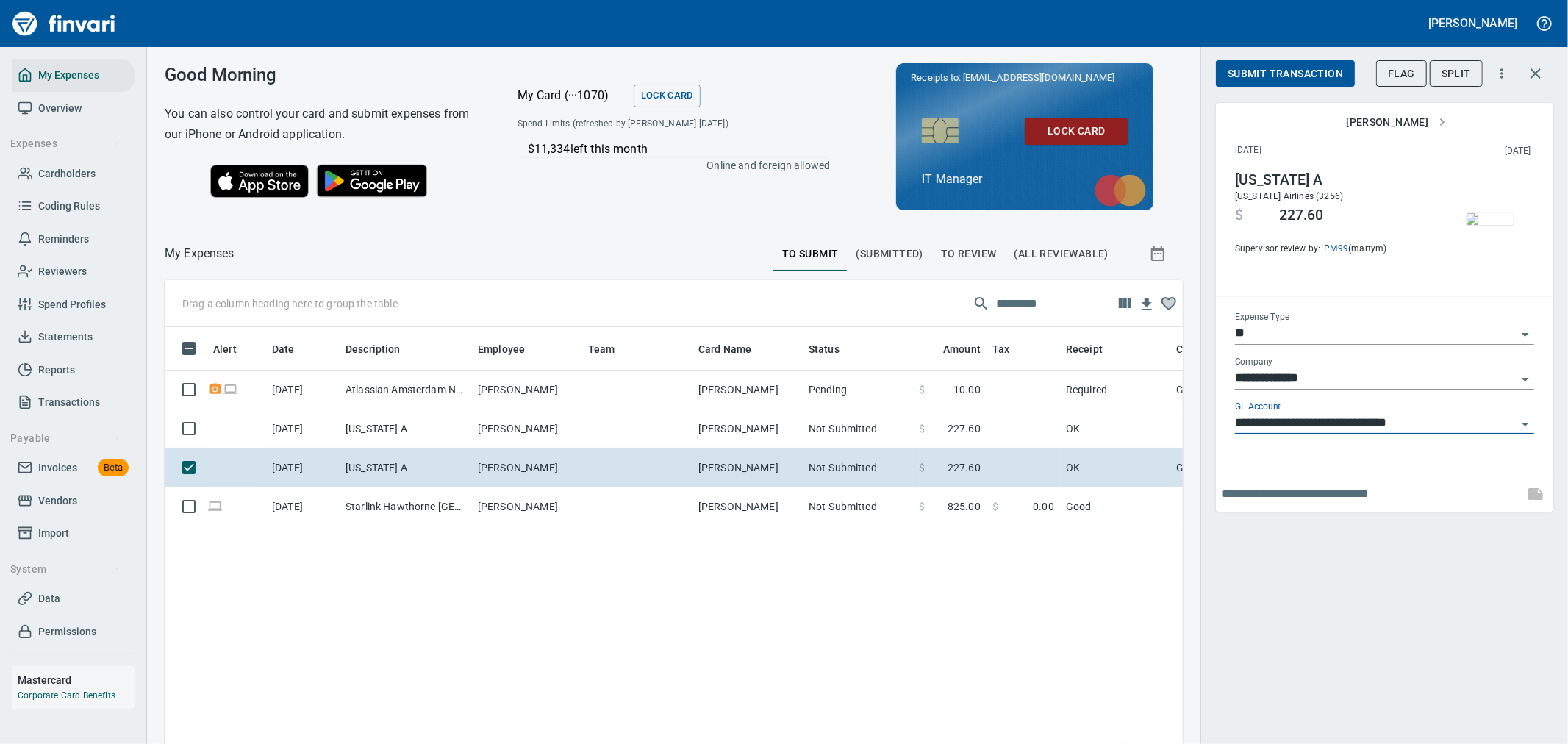
type input "**********"
click at [1307, 496] on input "text" at bounding box center [1370, 494] width 297 height 24
paste input "**********"
type input "**********"
click at [1536, 494] on icon "button" at bounding box center [1535, 494] width 15 height 12
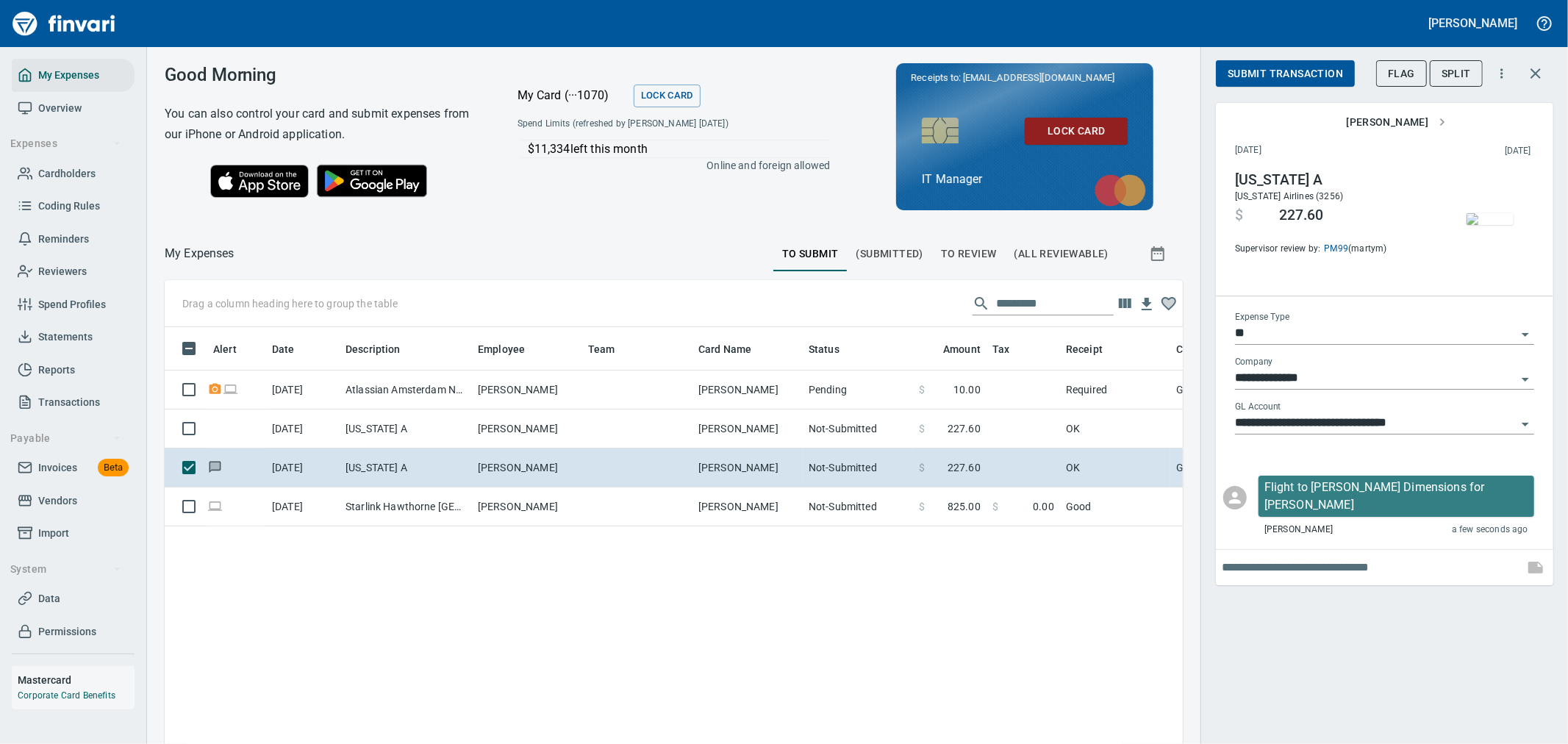
scroll to position [557, 994]
click at [1277, 77] on span "Submit Transaction" at bounding box center [1285, 73] width 115 height 18
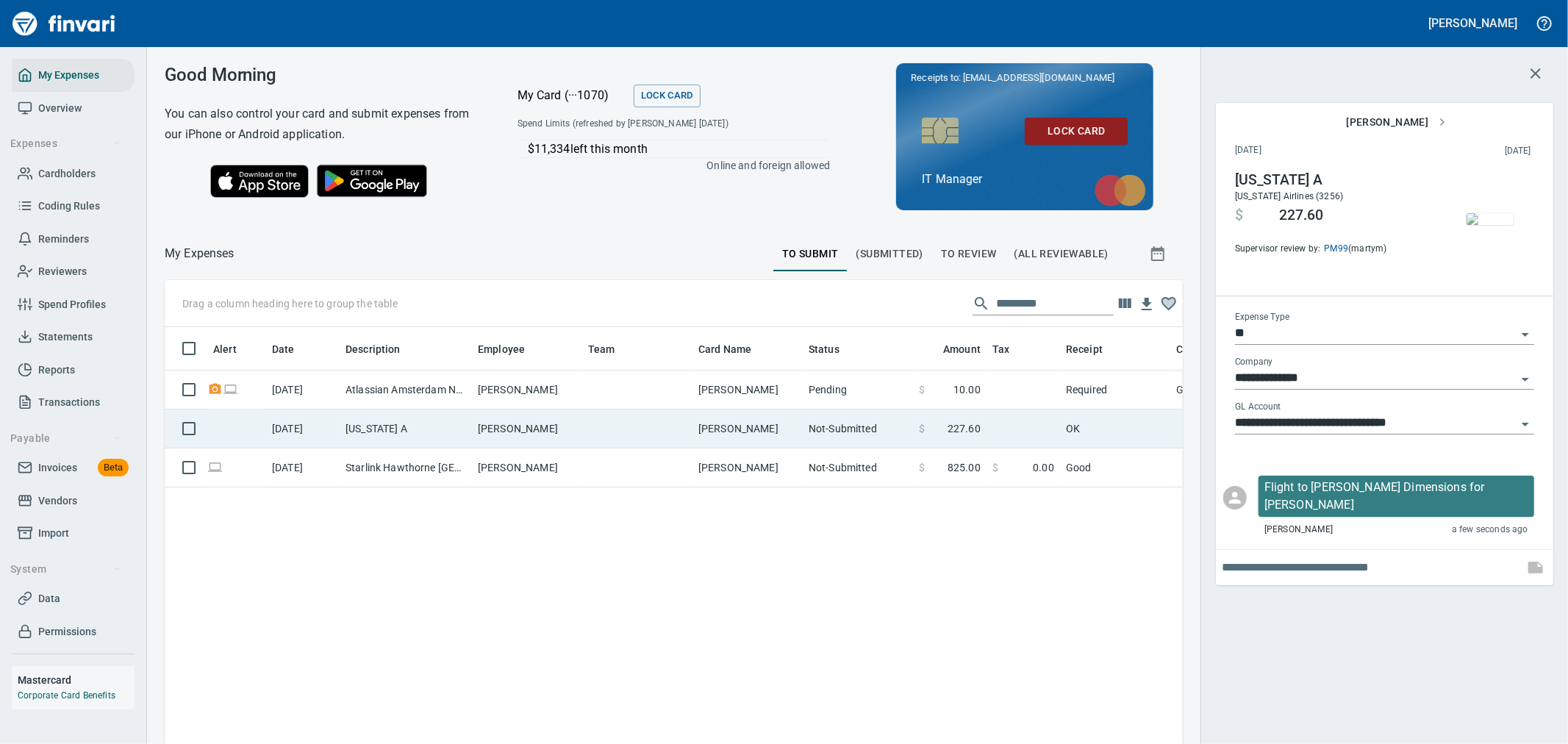
click at [811, 436] on td "Not-Submitted" at bounding box center [857, 429] width 110 height 39
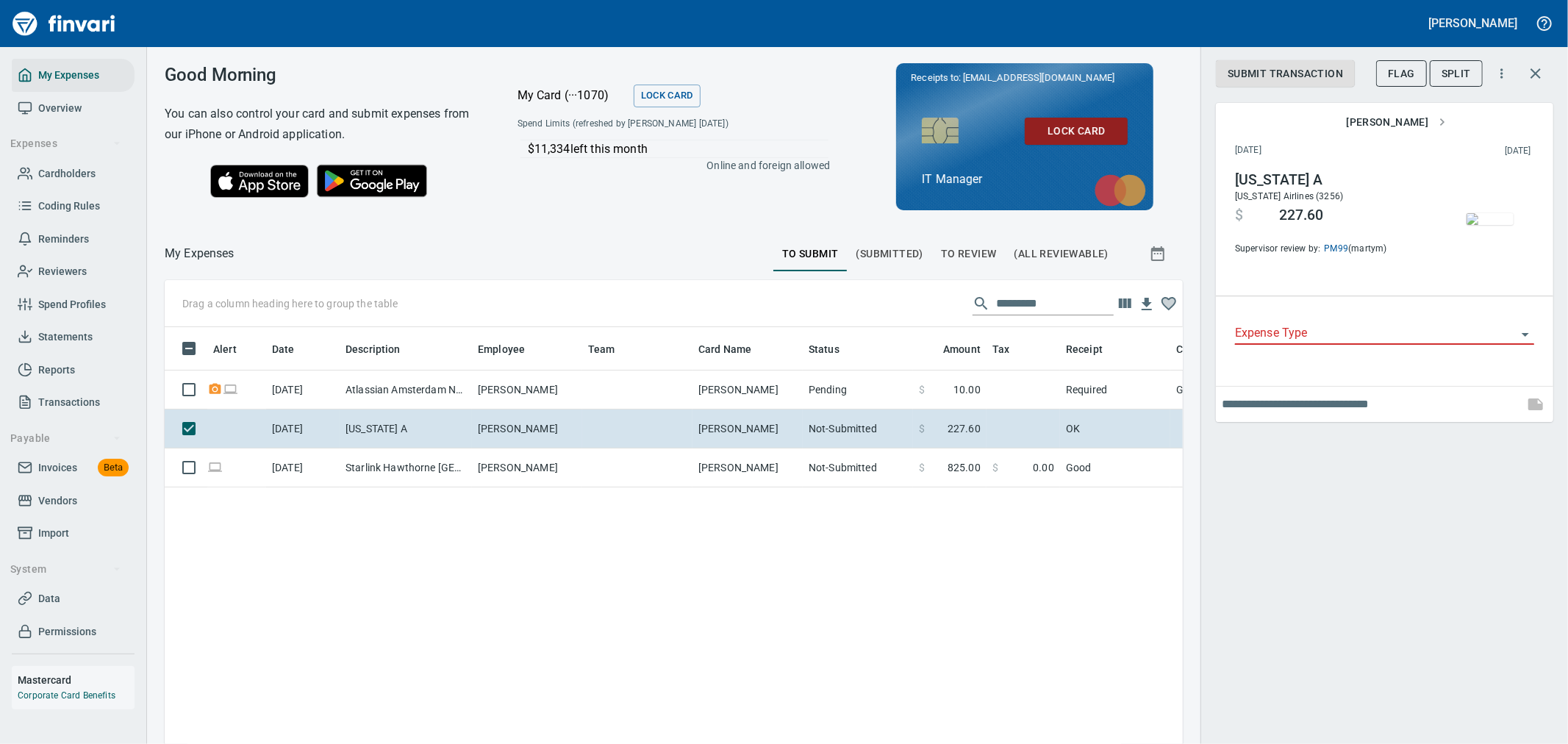
click at [1457, 317] on div "Expense Type" at bounding box center [1385, 328] width 300 height 33
click at [1449, 325] on input "Expense Type" at bounding box center [1376, 334] width 282 height 21
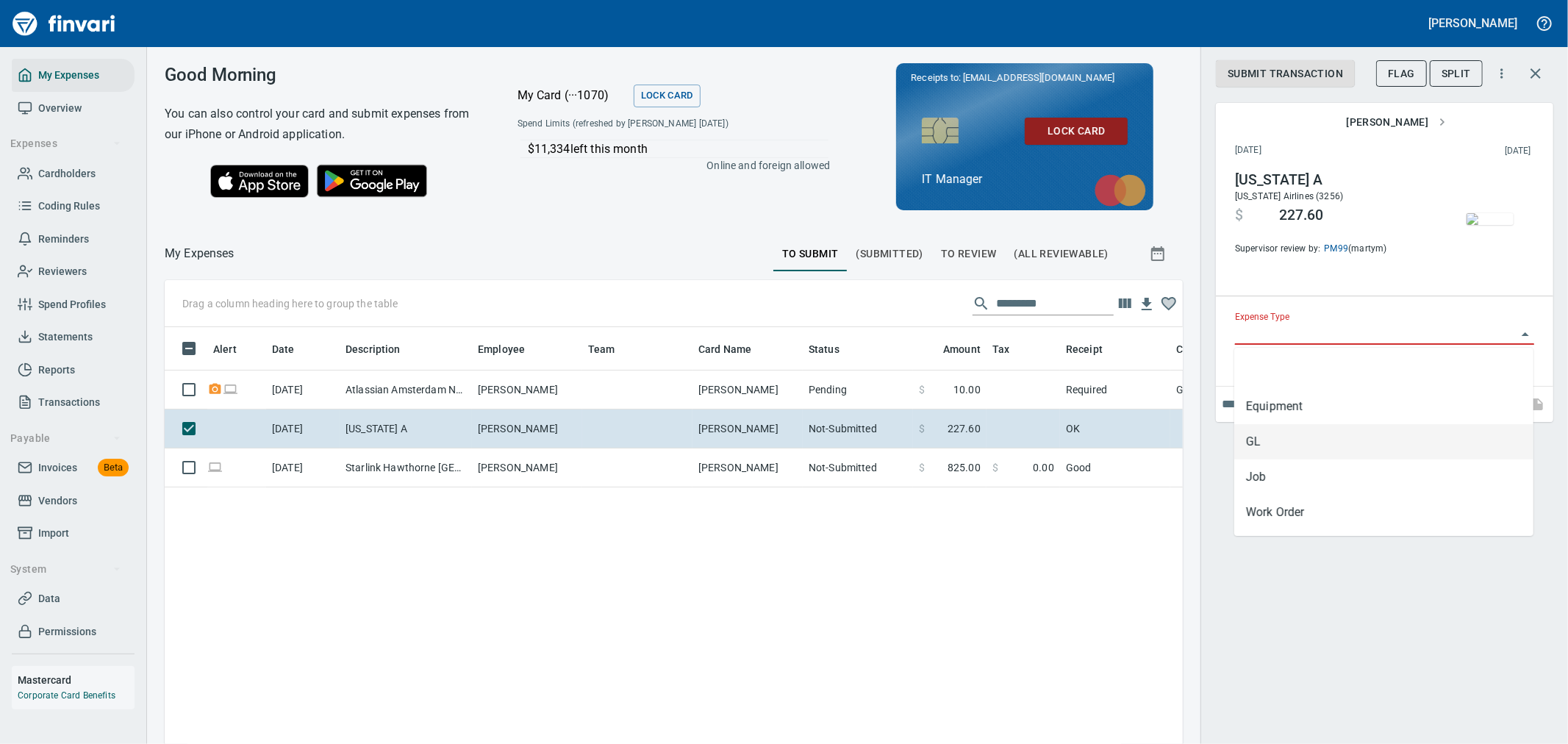
click at [1325, 450] on li "GL" at bounding box center [1384, 442] width 300 height 35
type input "**"
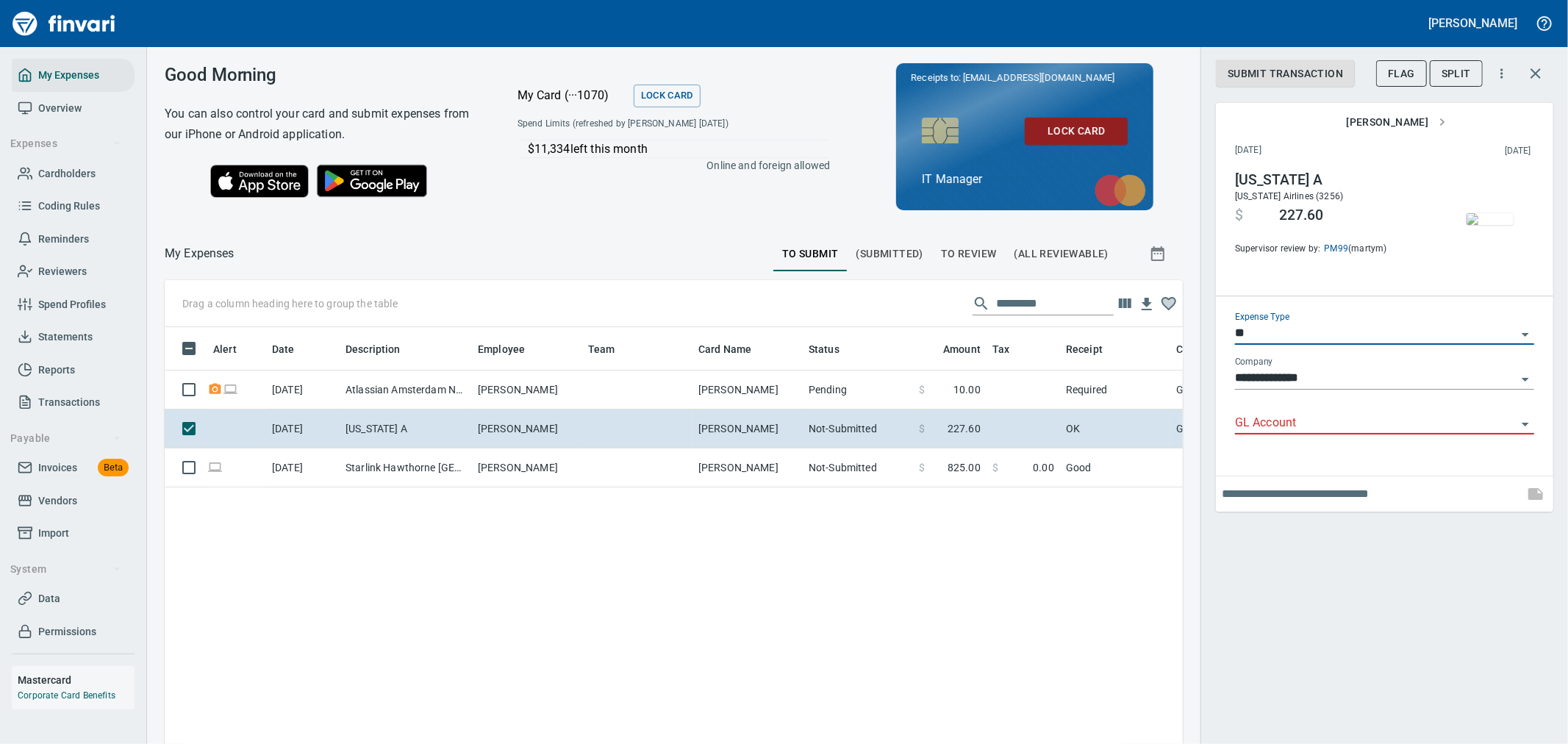
click at [1305, 427] on input "GL Account" at bounding box center [1376, 424] width 282 height 21
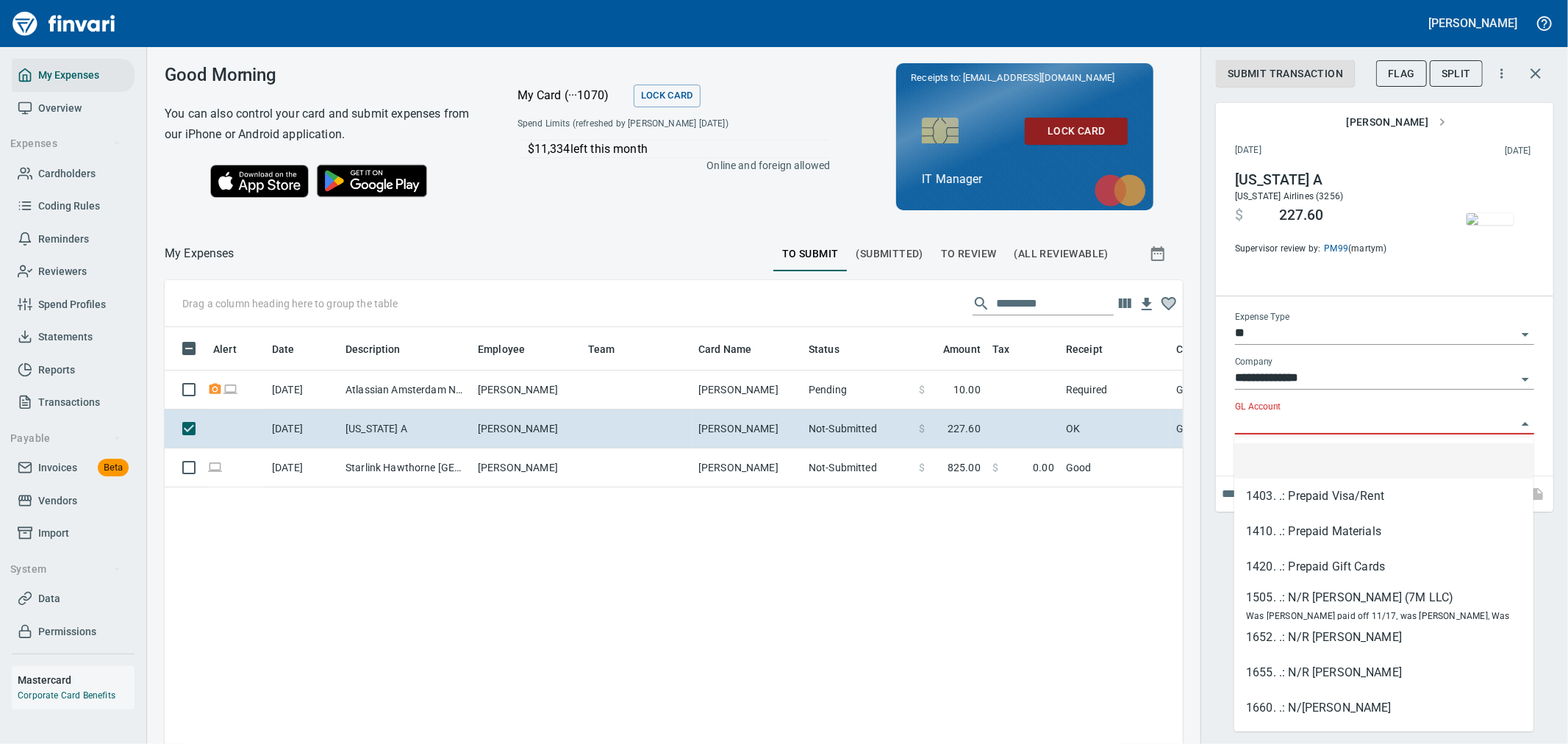
click at [875, 263] on button "(Submitted)" at bounding box center [890, 254] width 84 height 35
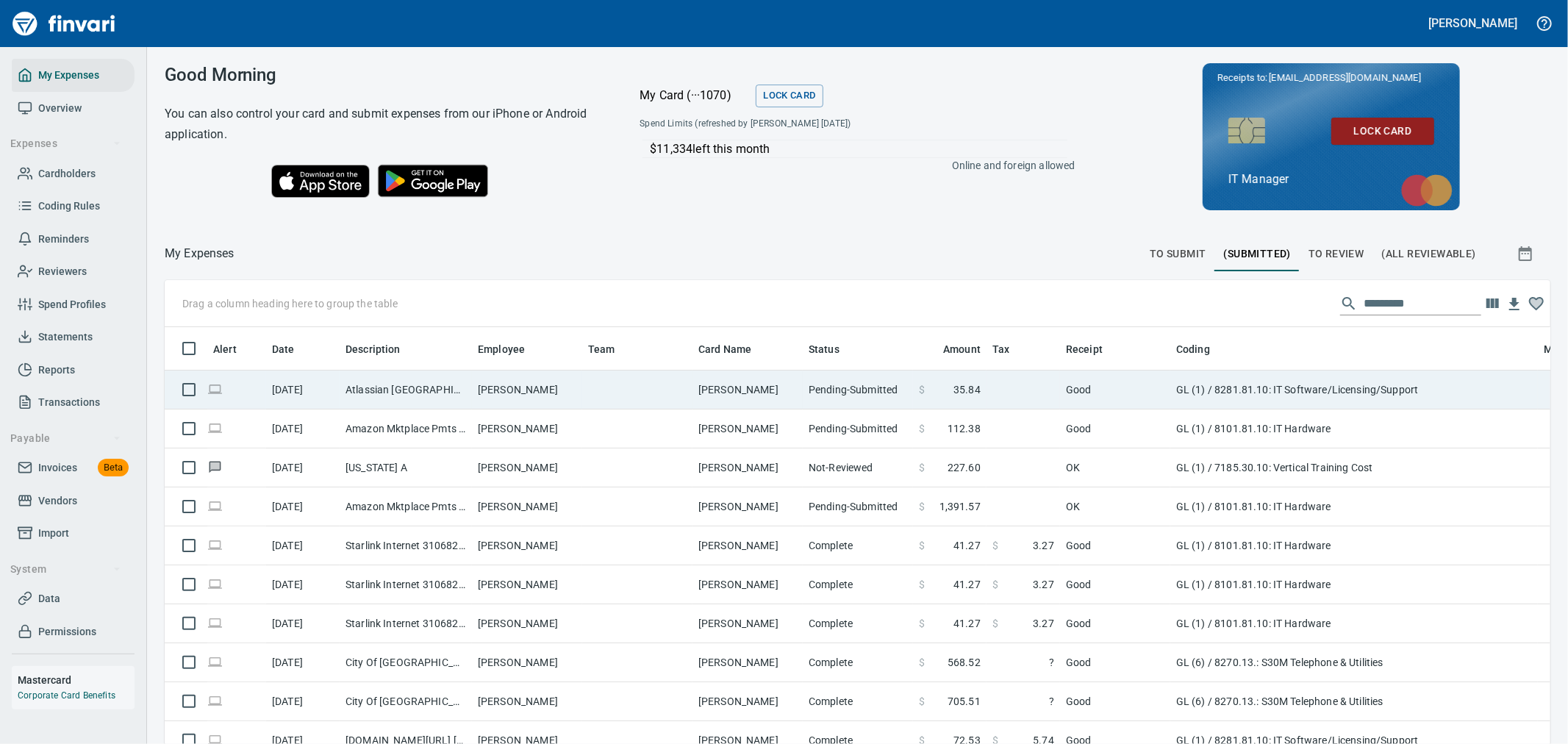
scroll to position [557, 1349]
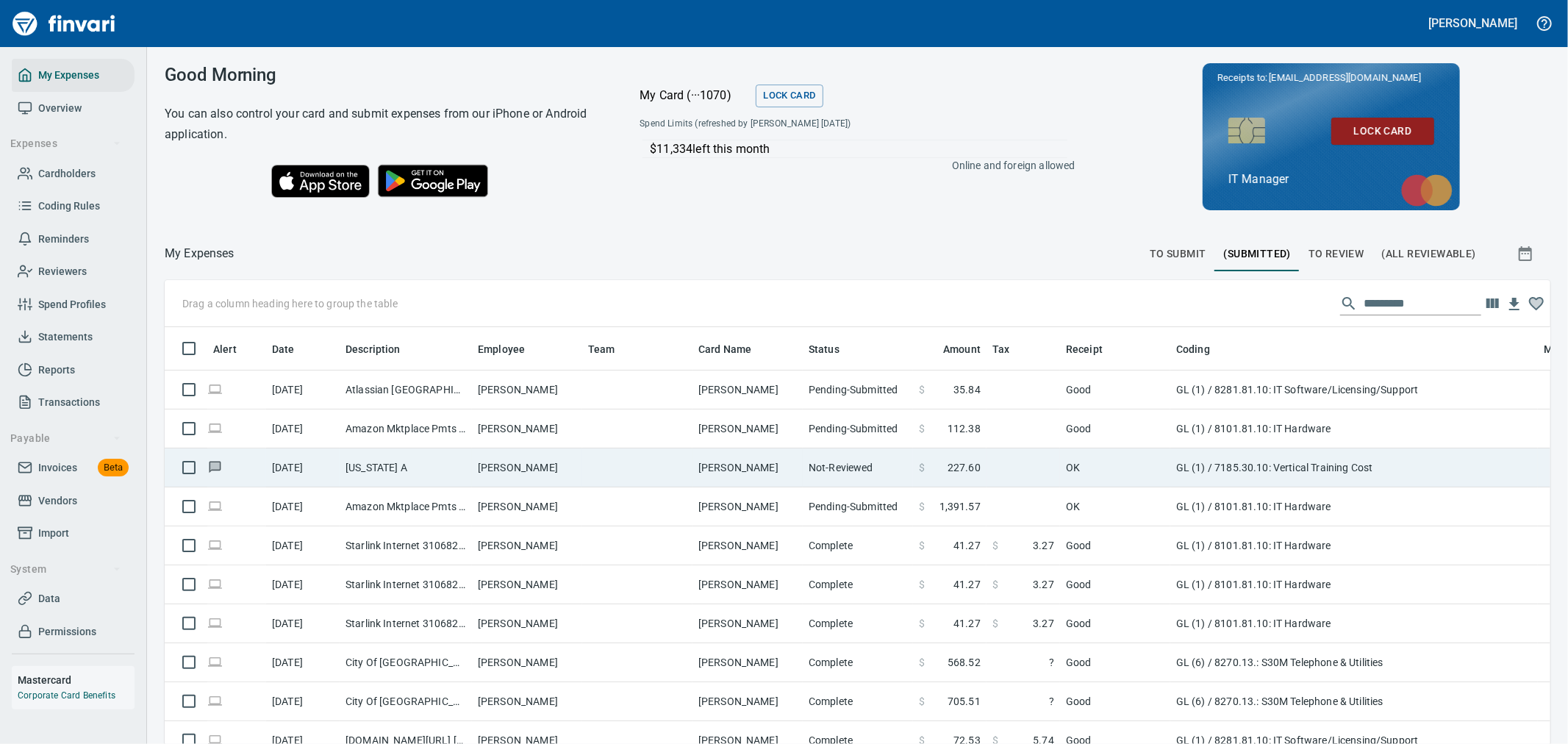
click at [1052, 465] on td at bounding box center [1023, 467] width 73 height 39
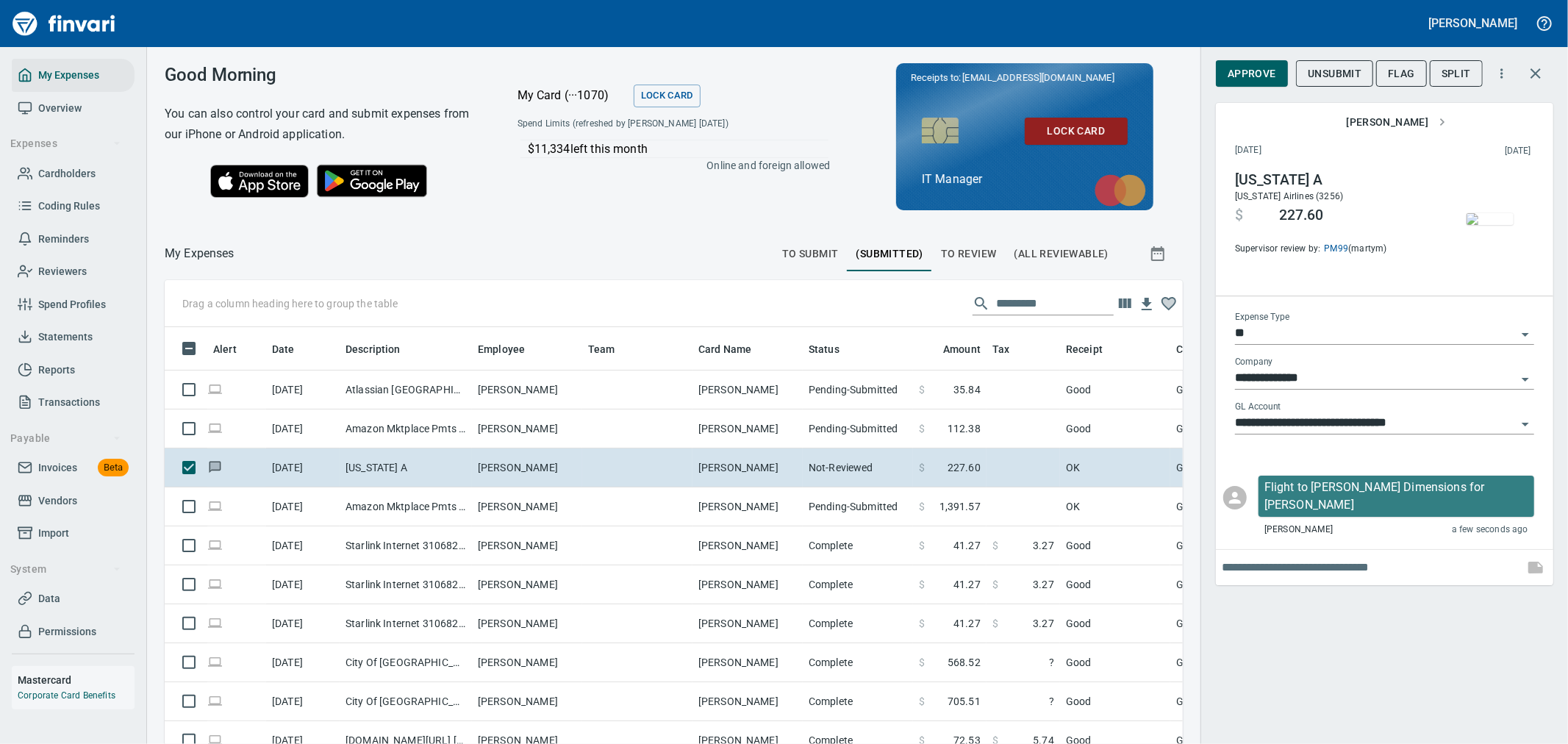
scroll to position [557, 981]
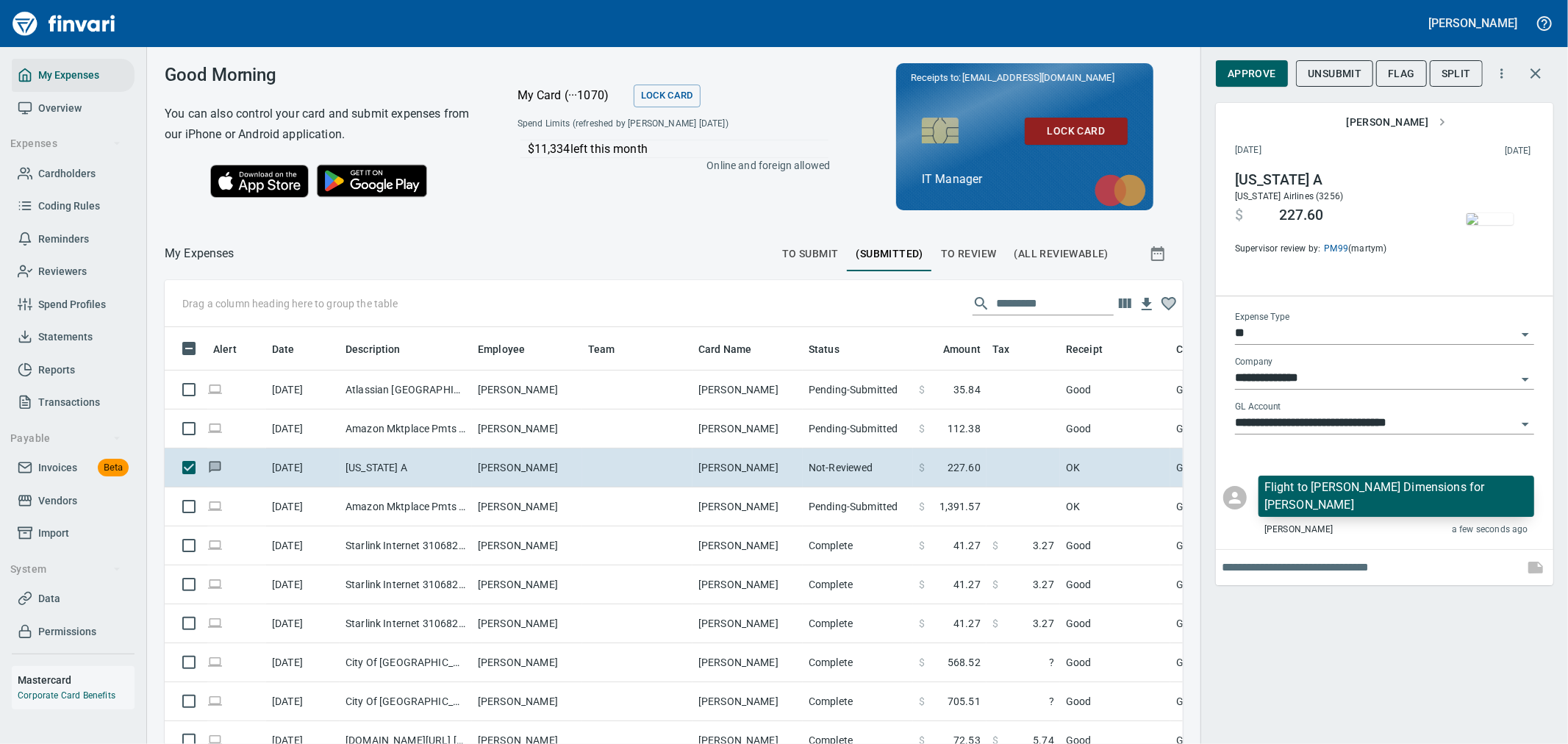
click at [1472, 503] on div "Flight to [PERSON_NAME] Dimensions for [PERSON_NAME] [PERSON_NAME] a few second…" at bounding box center [1396, 506] width 276 height 61
click at [1465, 487] on p "Flight to [PERSON_NAME] Dimensions for [PERSON_NAME]" at bounding box center [1396, 496] width 264 height 35
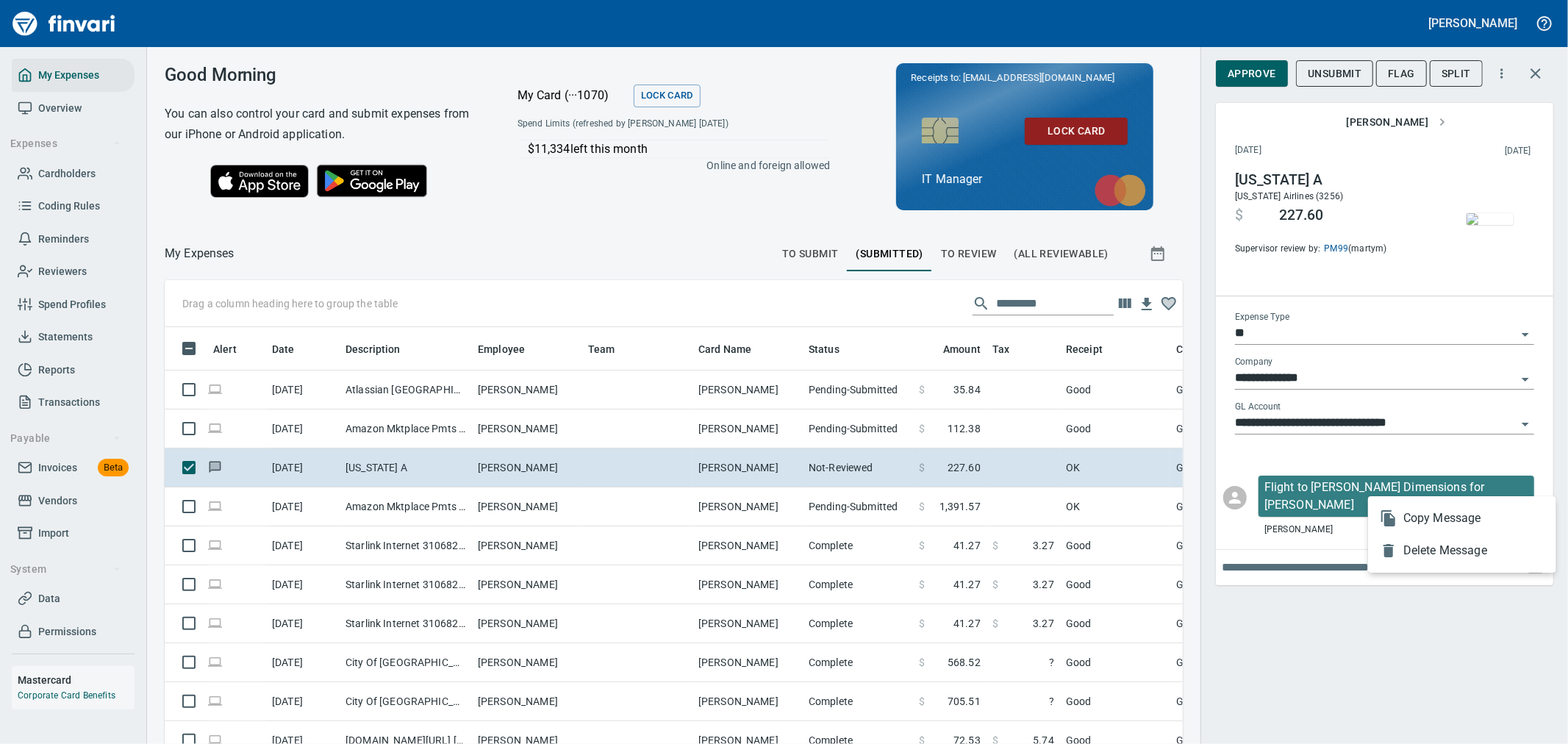
click at [1457, 551] on span "Delete Message" at bounding box center [1473, 551] width 141 height 18
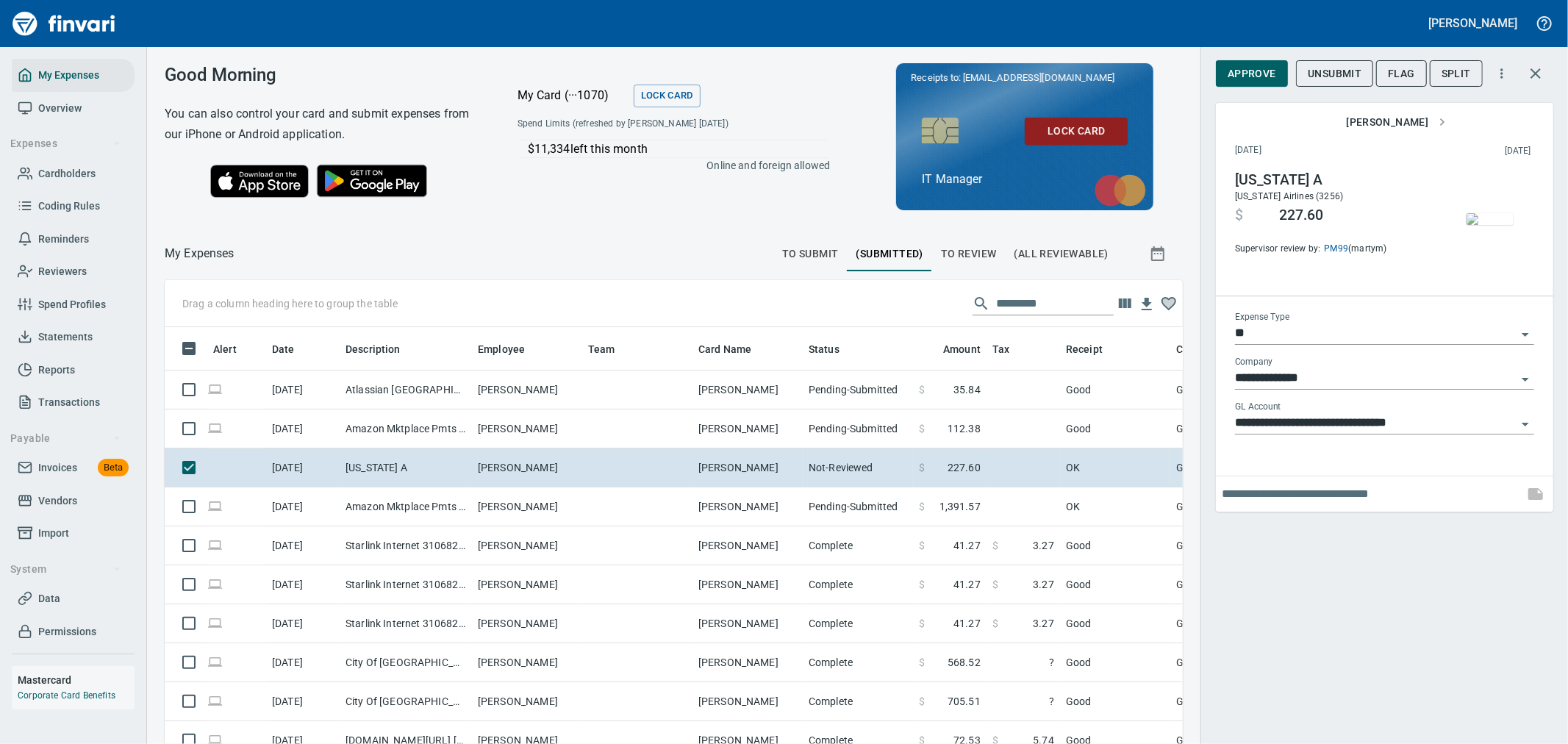
click at [1331, 482] on input "text" at bounding box center [1370, 494] width 297 height 24
paste input "**********"
type input "**********"
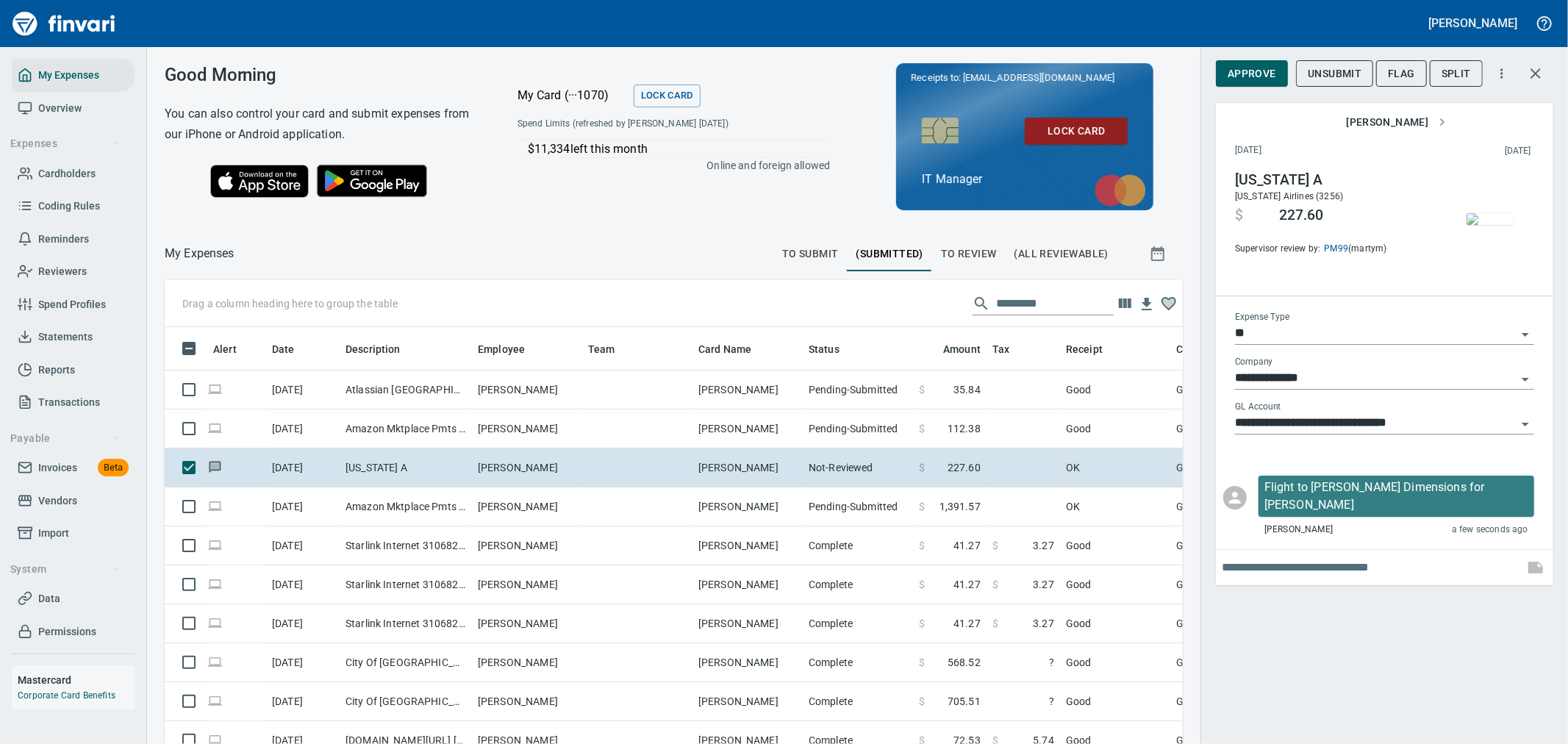
click at [1544, 70] on icon "button" at bounding box center [1535, 73] width 18 height 18
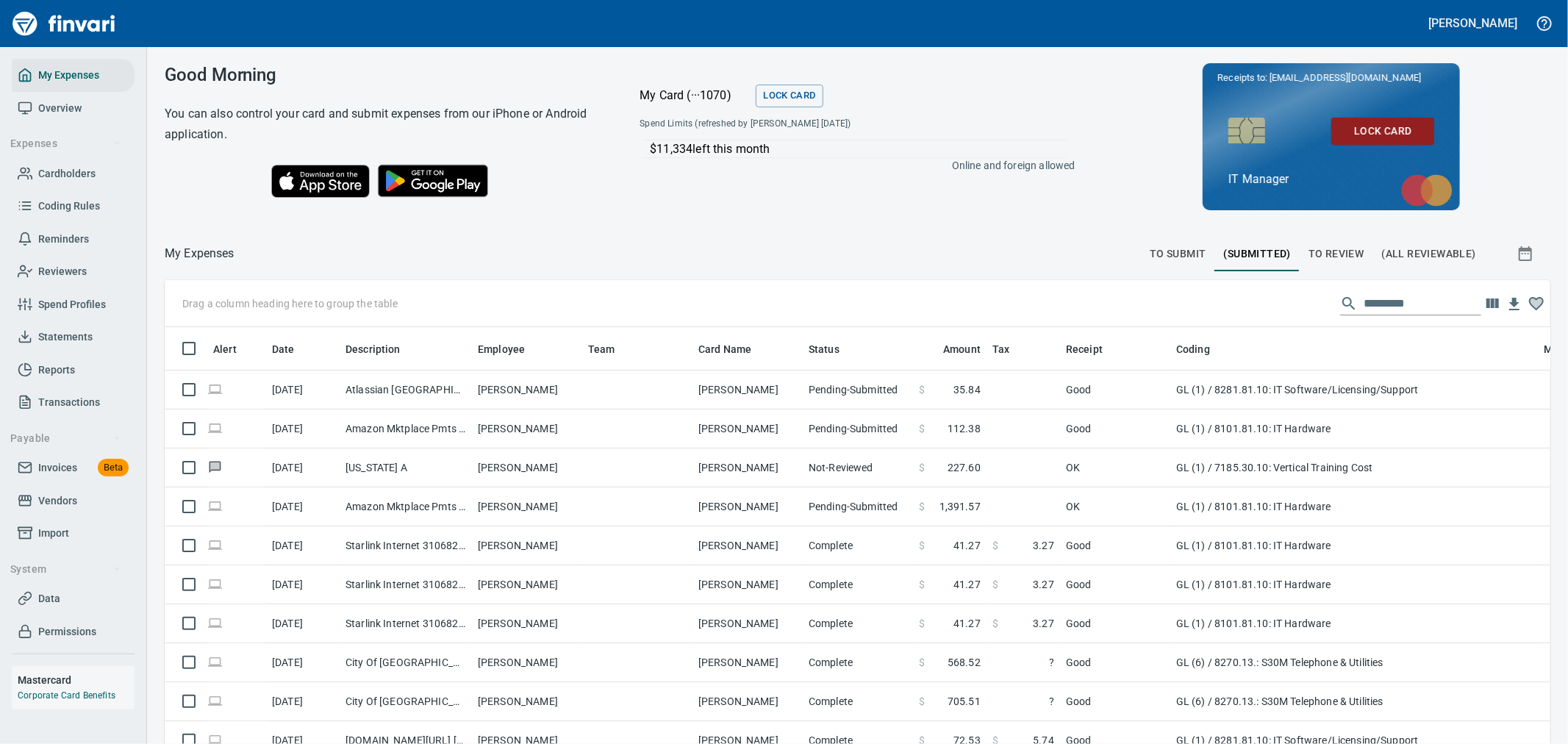
scroll to position [557, 1347]
click at [1149, 246] on span "To Submit" at bounding box center [1177, 254] width 57 height 18
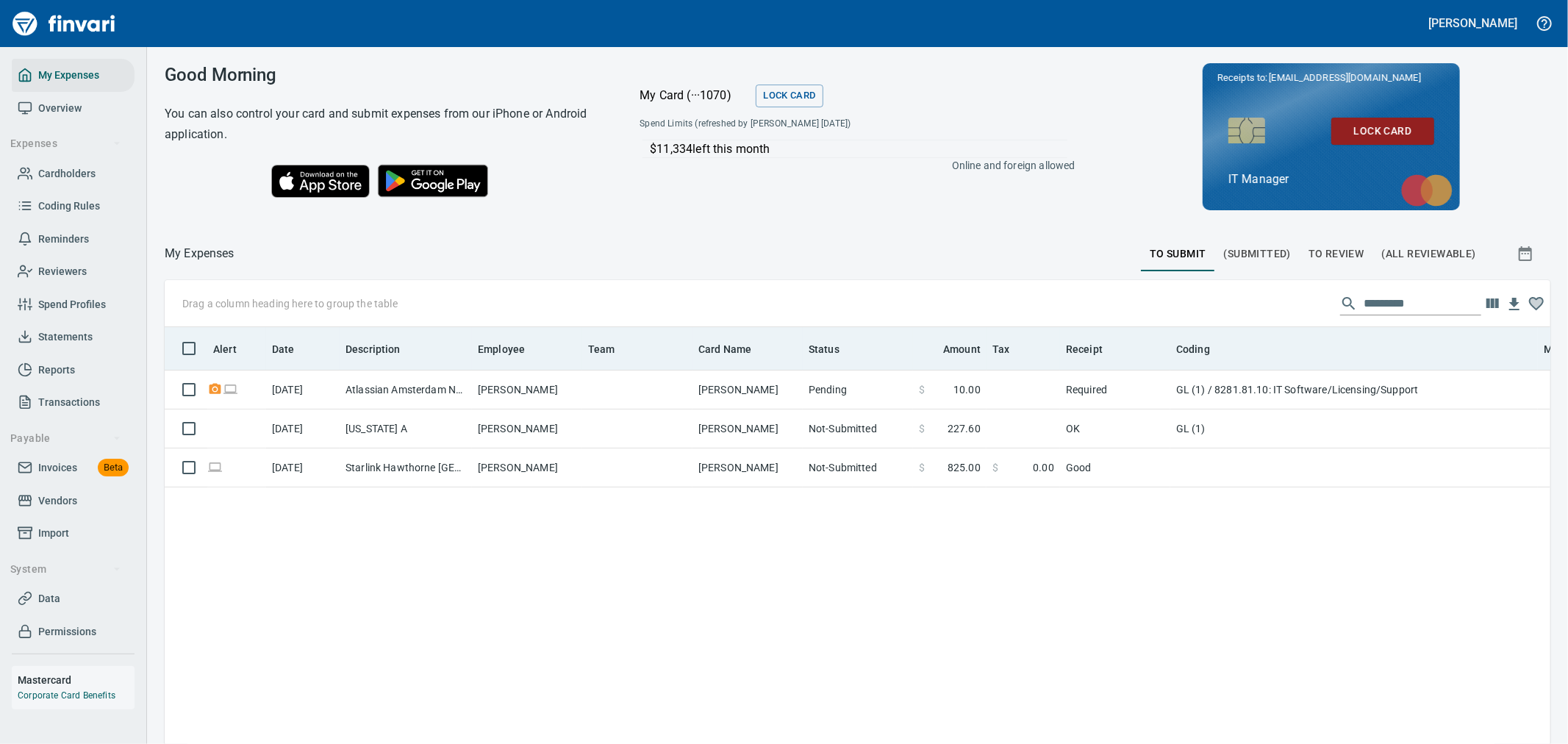
scroll to position [1, 1]
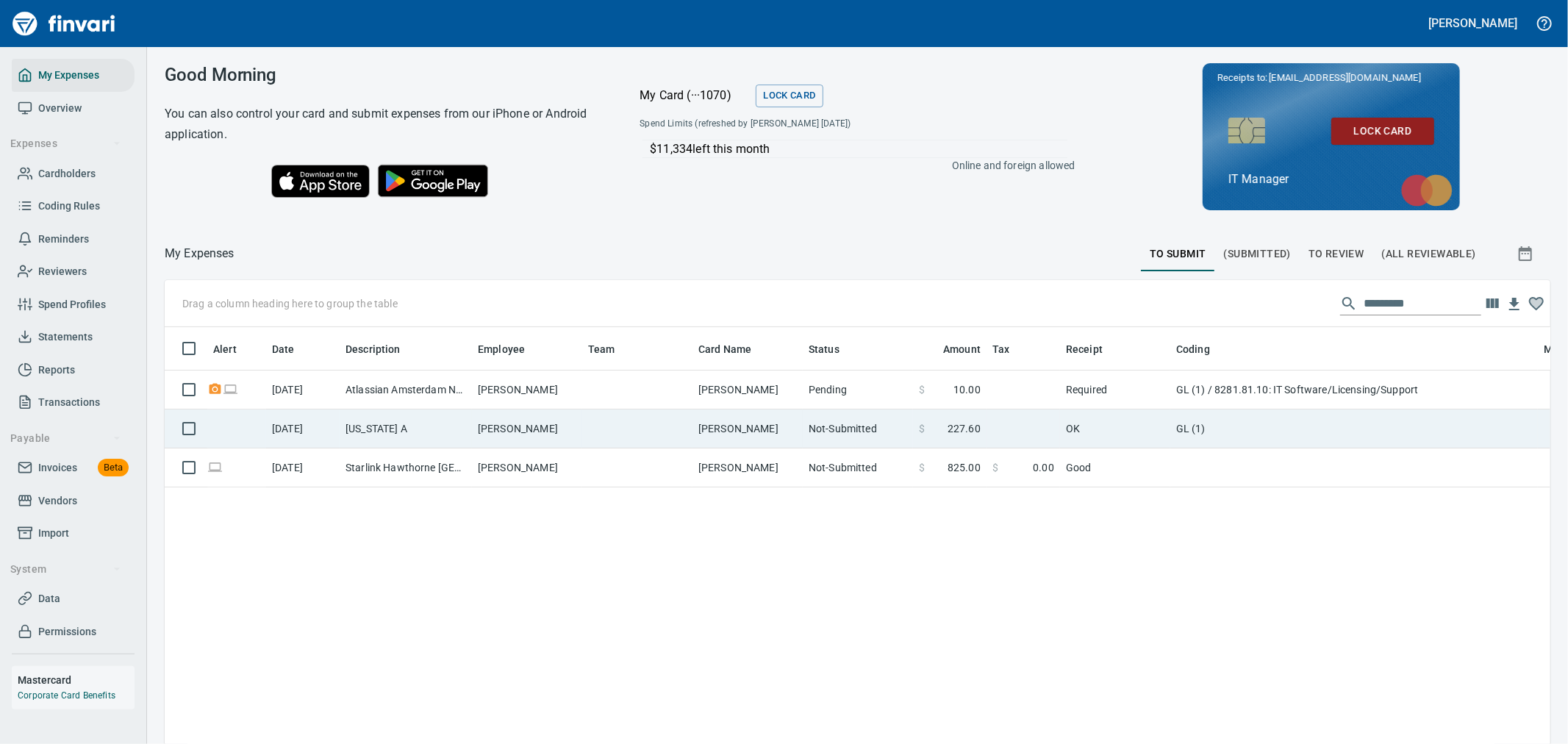
click at [795, 421] on td "[PERSON_NAME]" at bounding box center [747, 429] width 110 height 39
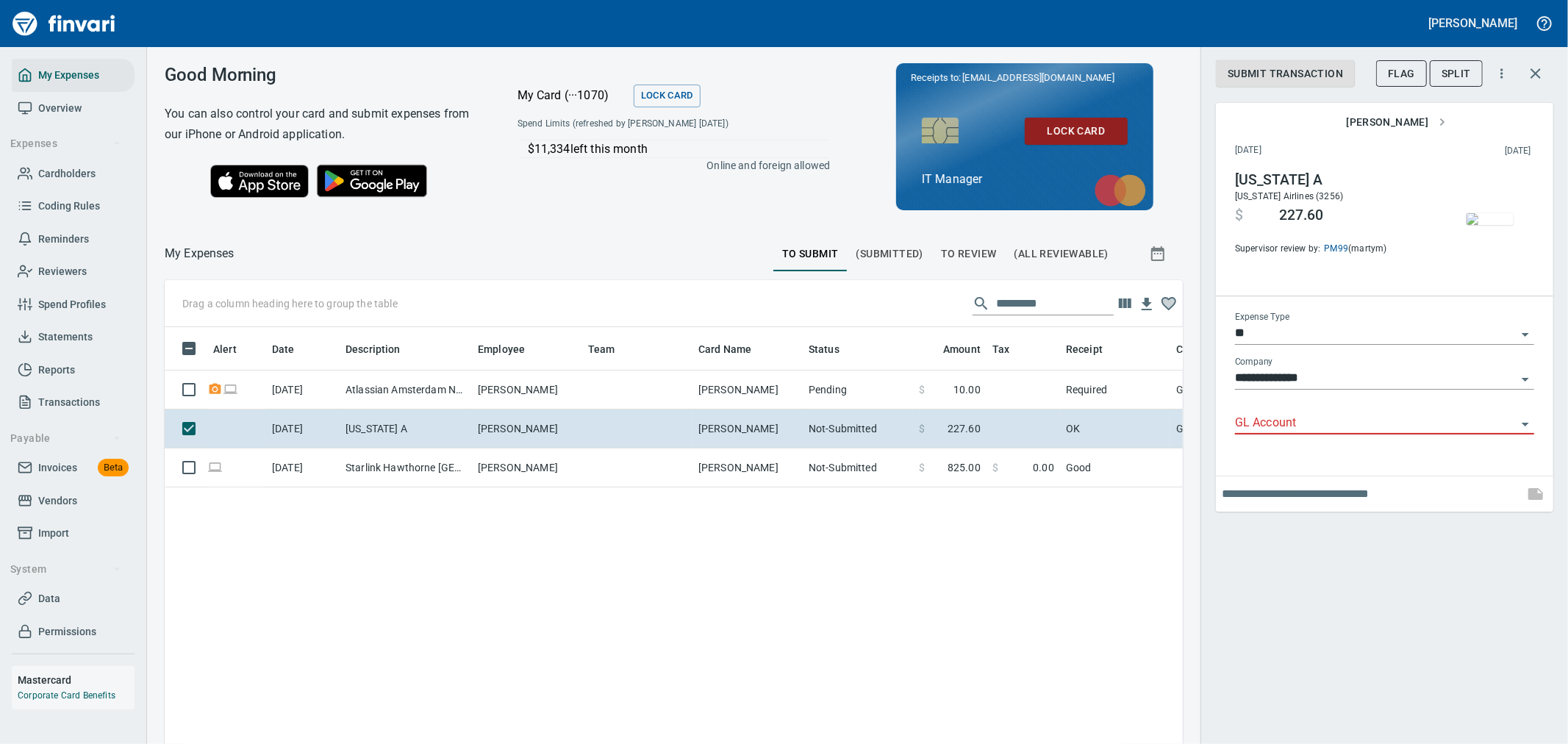
scroll to position [557, 994]
click at [1355, 435] on div "GL Account" at bounding box center [1385, 424] width 300 height 45
click at [1359, 425] on input "GL Account" at bounding box center [1376, 424] width 282 height 21
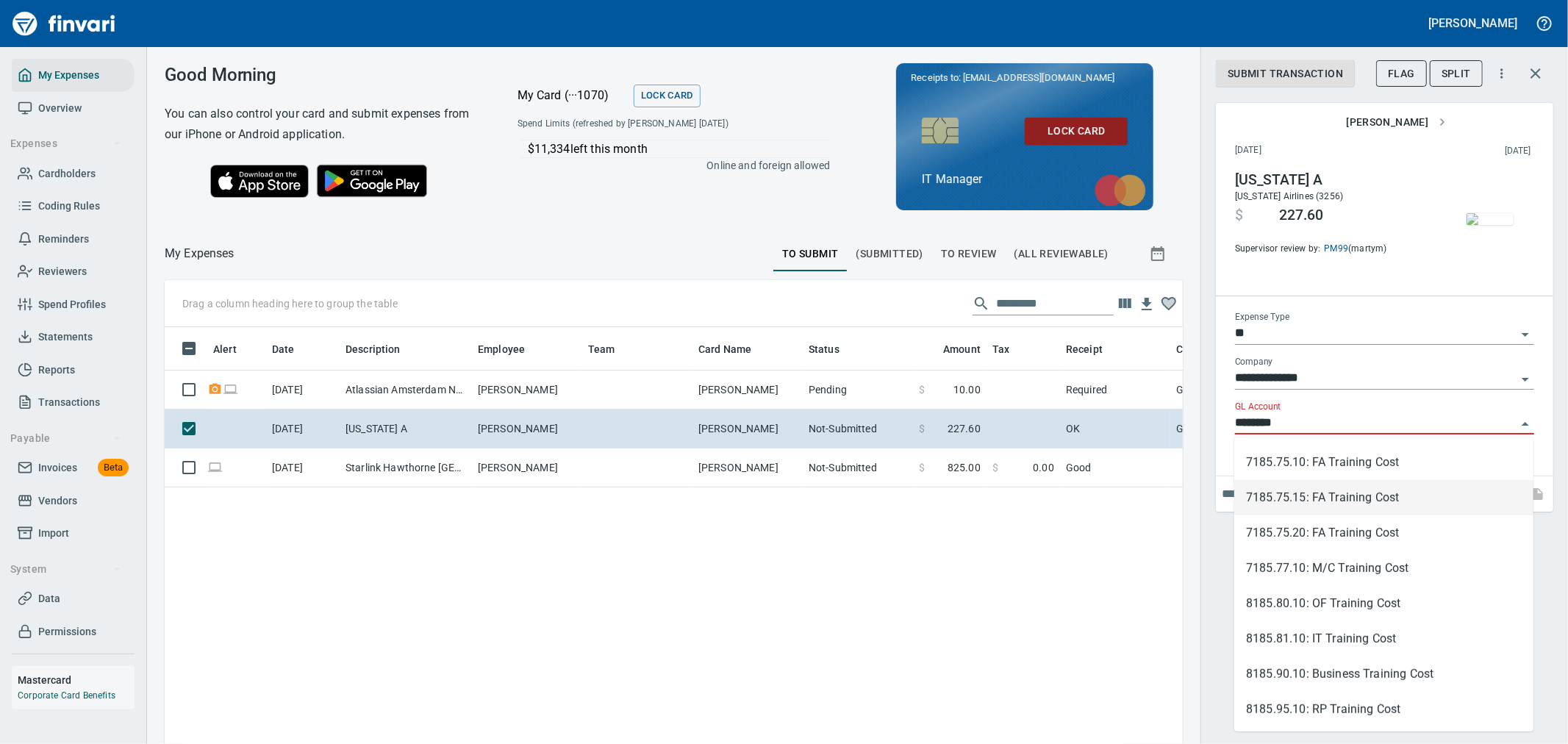
scroll to position [706, 0]
click at [1364, 596] on li "8185.80.10: OF Training Cost" at bounding box center [1384, 602] width 300 height 35
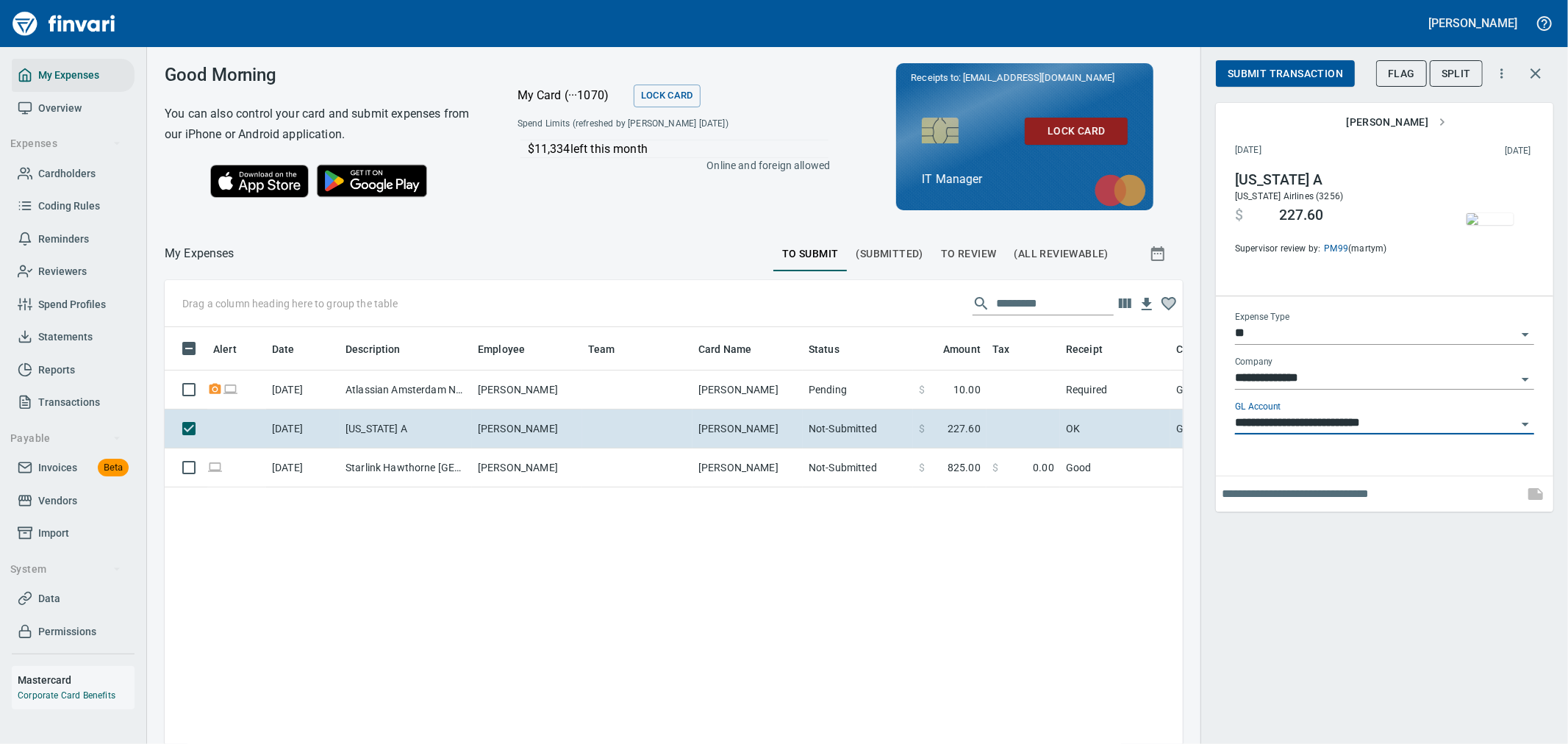
type input "**********"
click at [1329, 487] on input "text" at bounding box center [1370, 494] width 297 height 24
paste input "**********"
type input "**********"
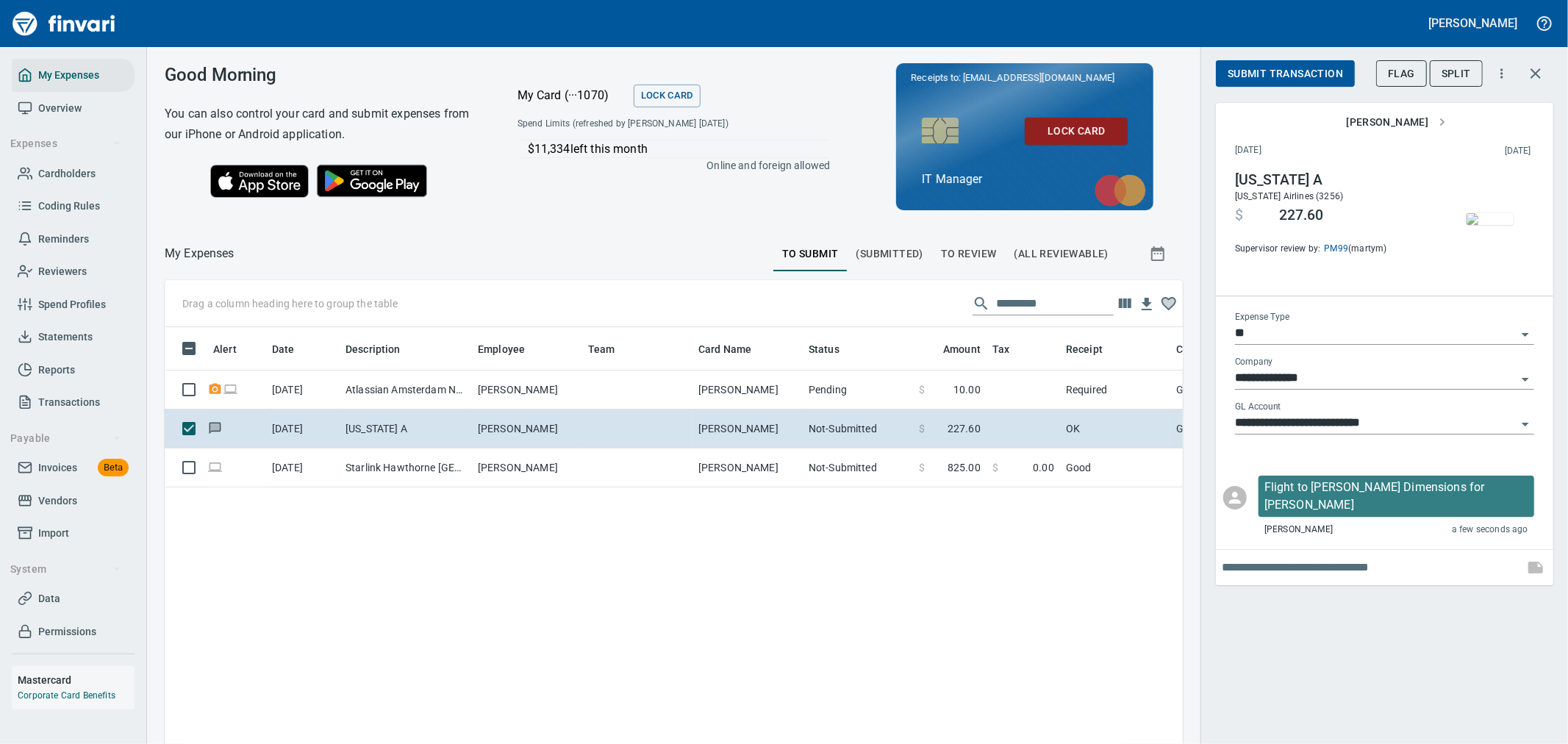
click at [1295, 62] on button "Submit Transaction" at bounding box center [1285, 73] width 139 height 27
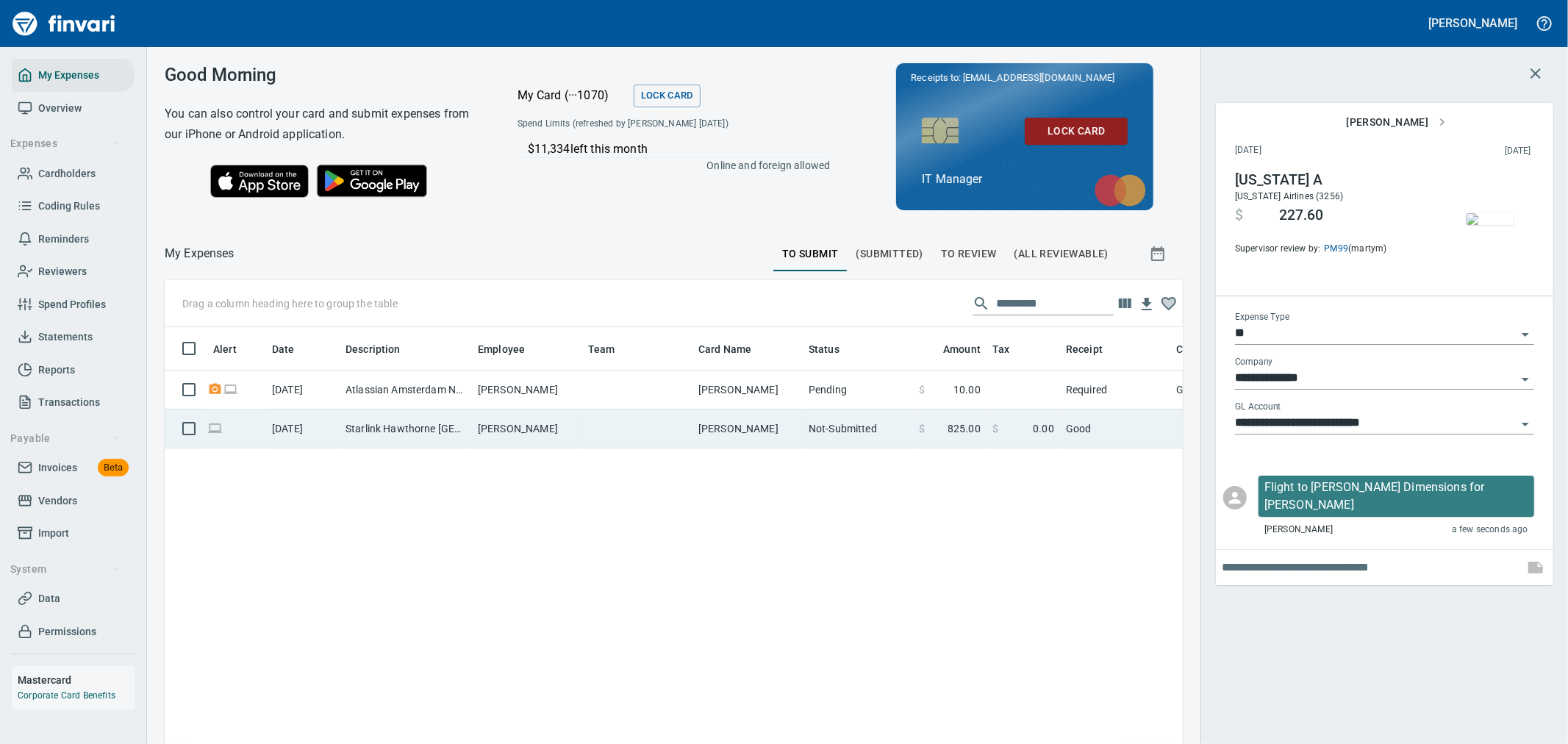
click at [724, 425] on td "[PERSON_NAME]" at bounding box center [747, 429] width 110 height 39
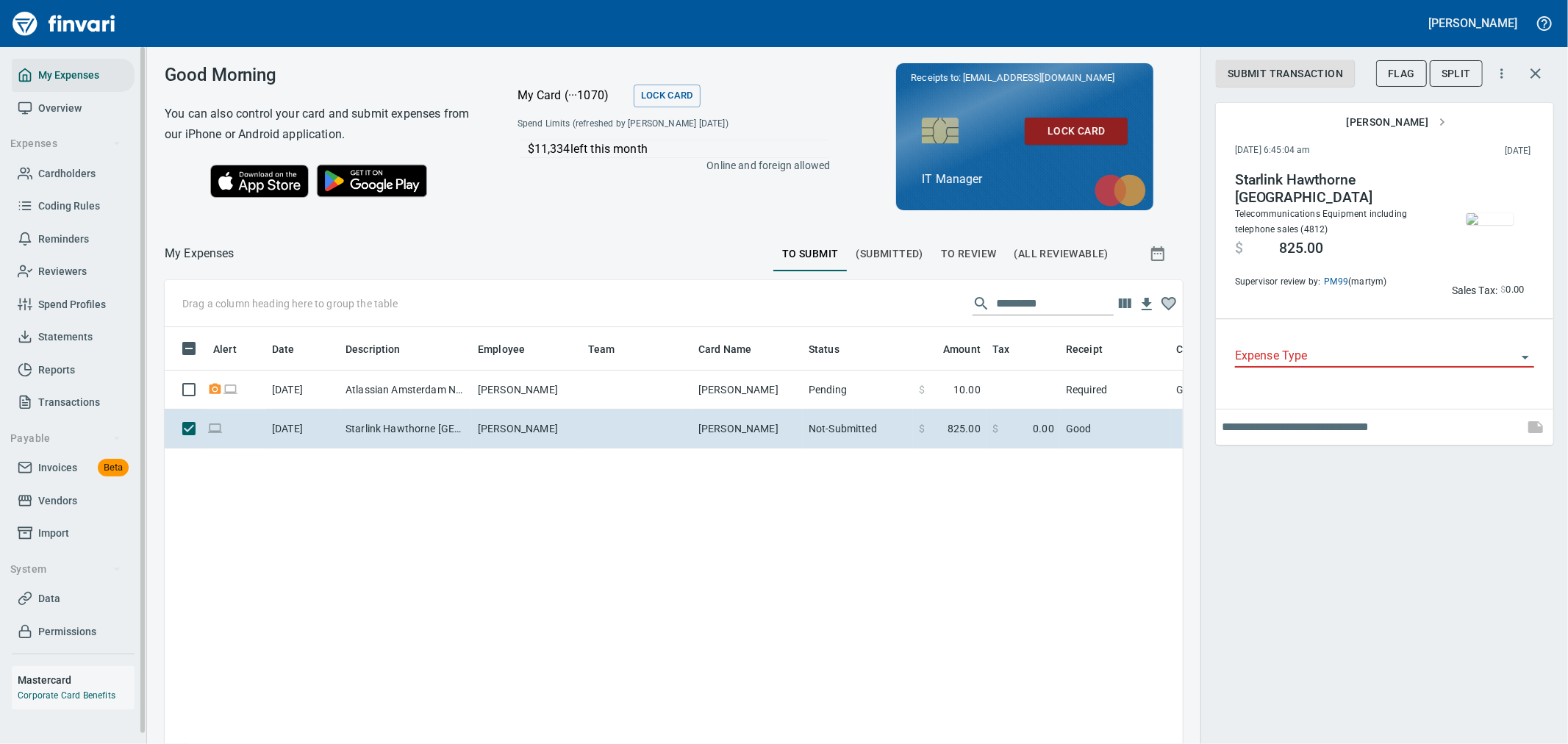
scroll to position [557, 994]
